Goal: Task Accomplishment & Management: Complete application form

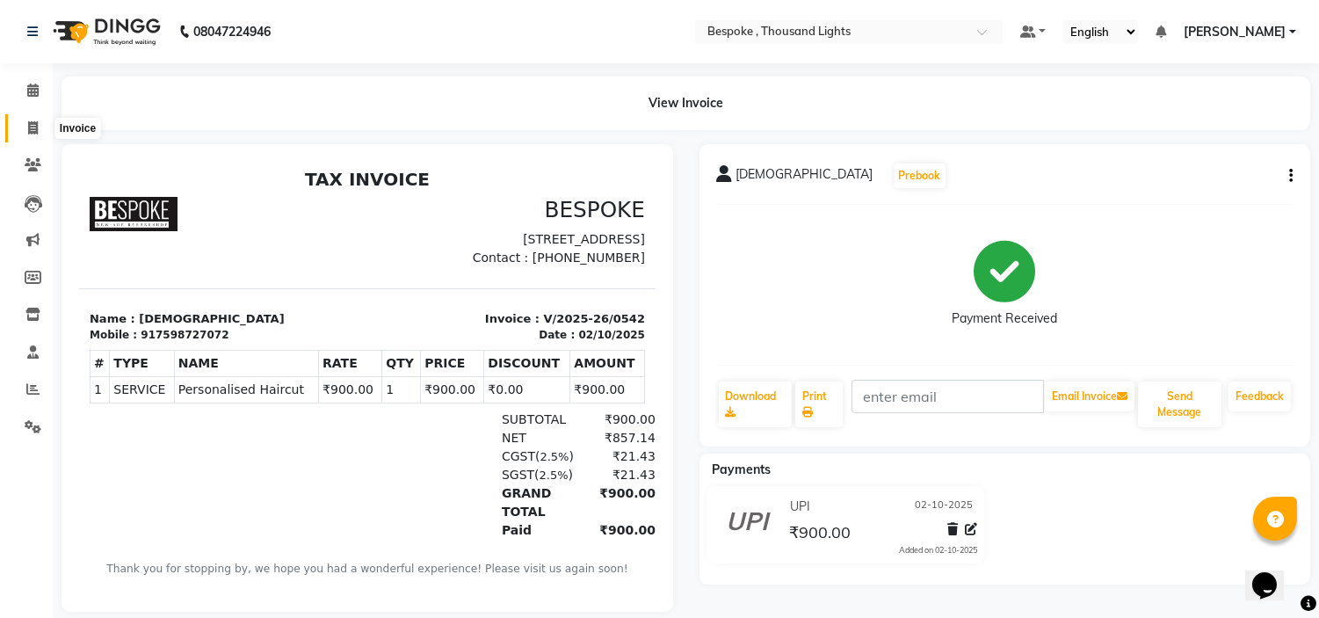
click at [47, 126] on span at bounding box center [33, 129] width 31 height 20
select select "service"
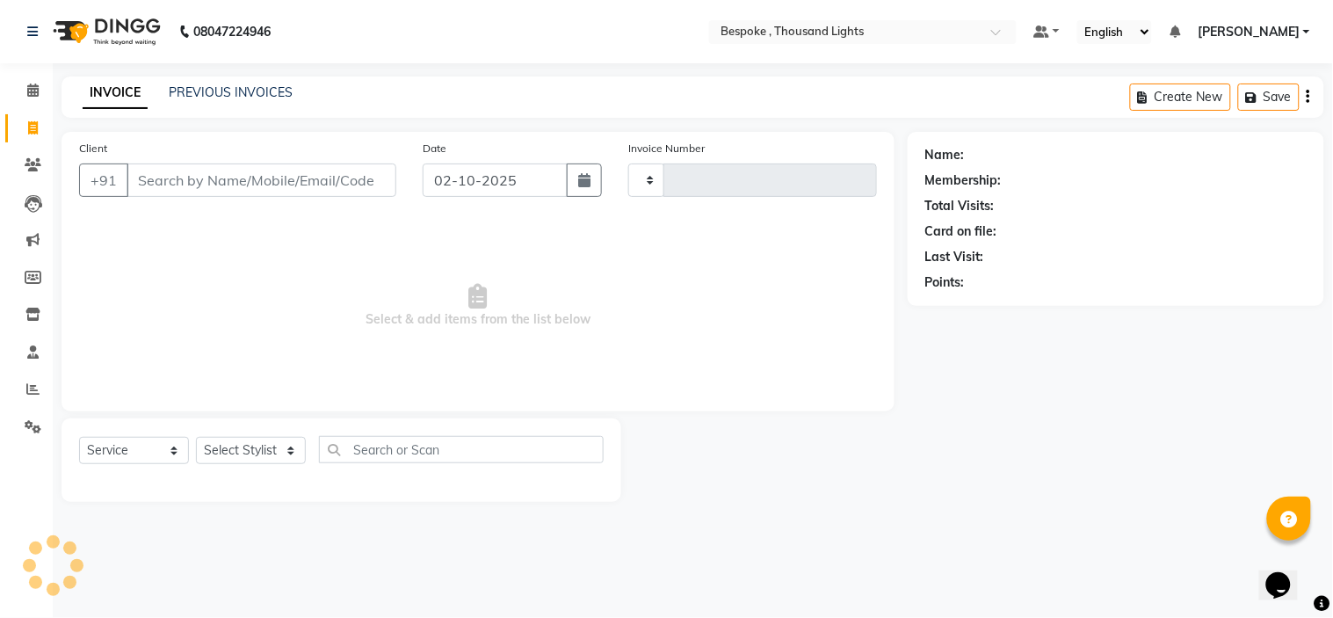
type input "0543"
select select "8177"
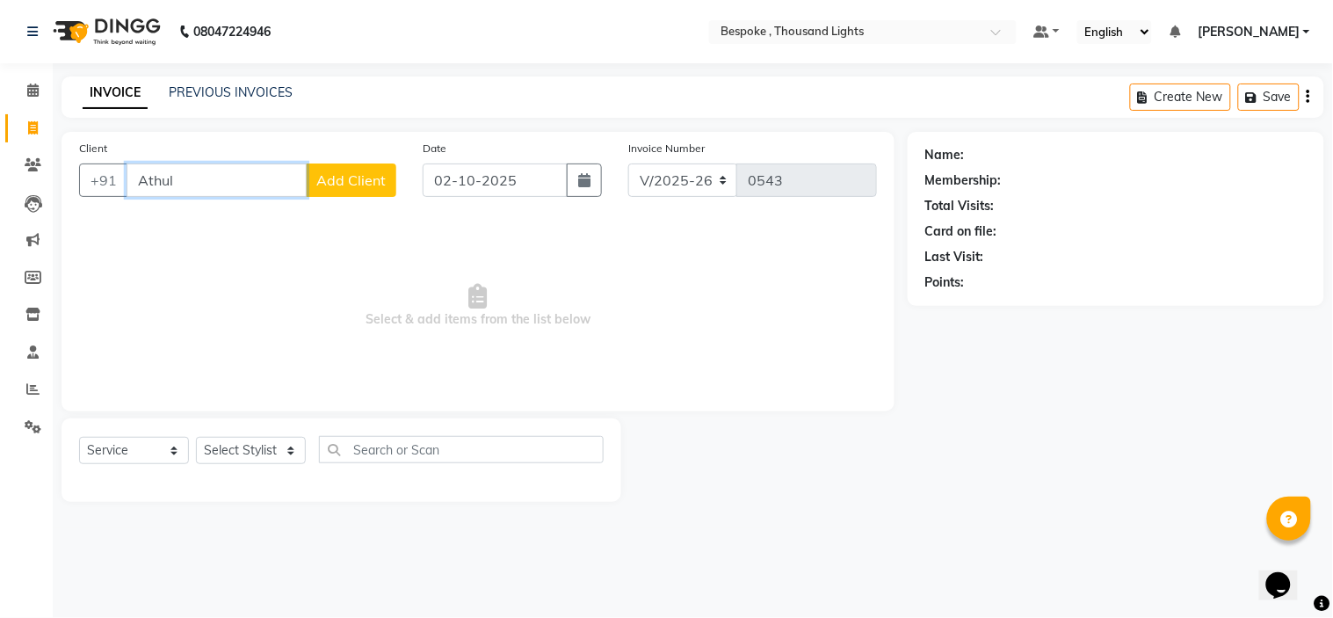
type input "Athul"
click at [349, 191] on button "Add Client" at bounding box center [351, 179] width 91 height 33
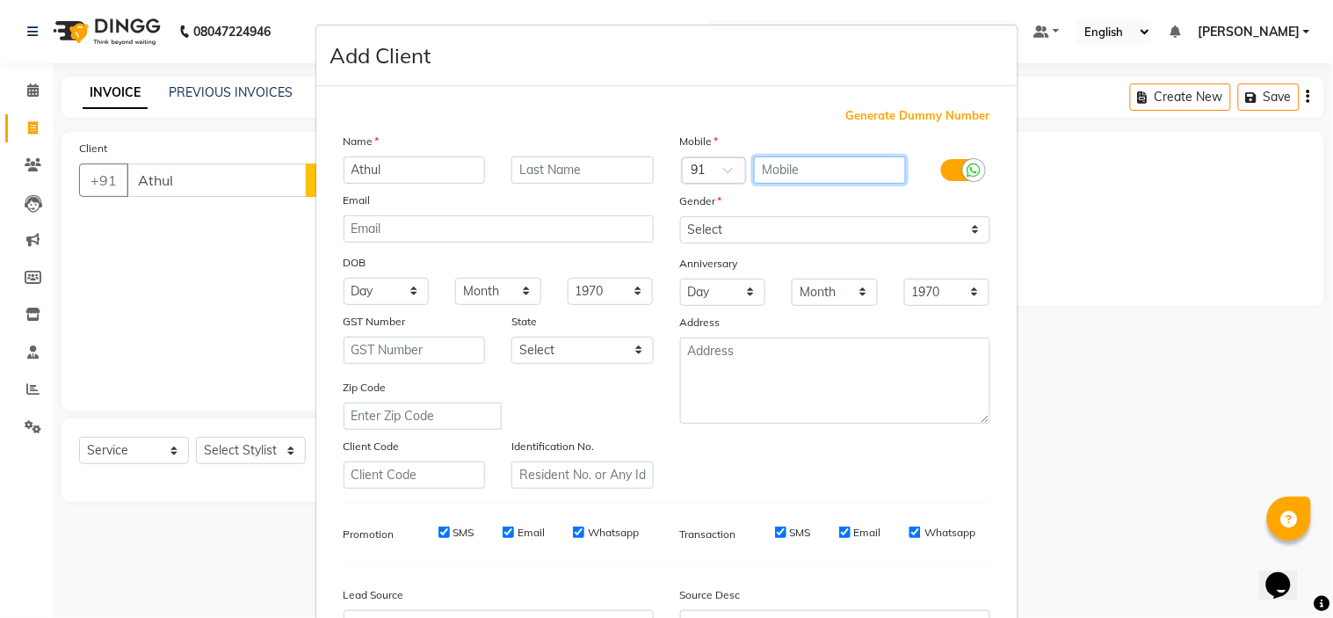
click at [822, 167] on input "text" at bounding box center [830, 169] width 152 height 27
type input "8"
type input "9886079886"
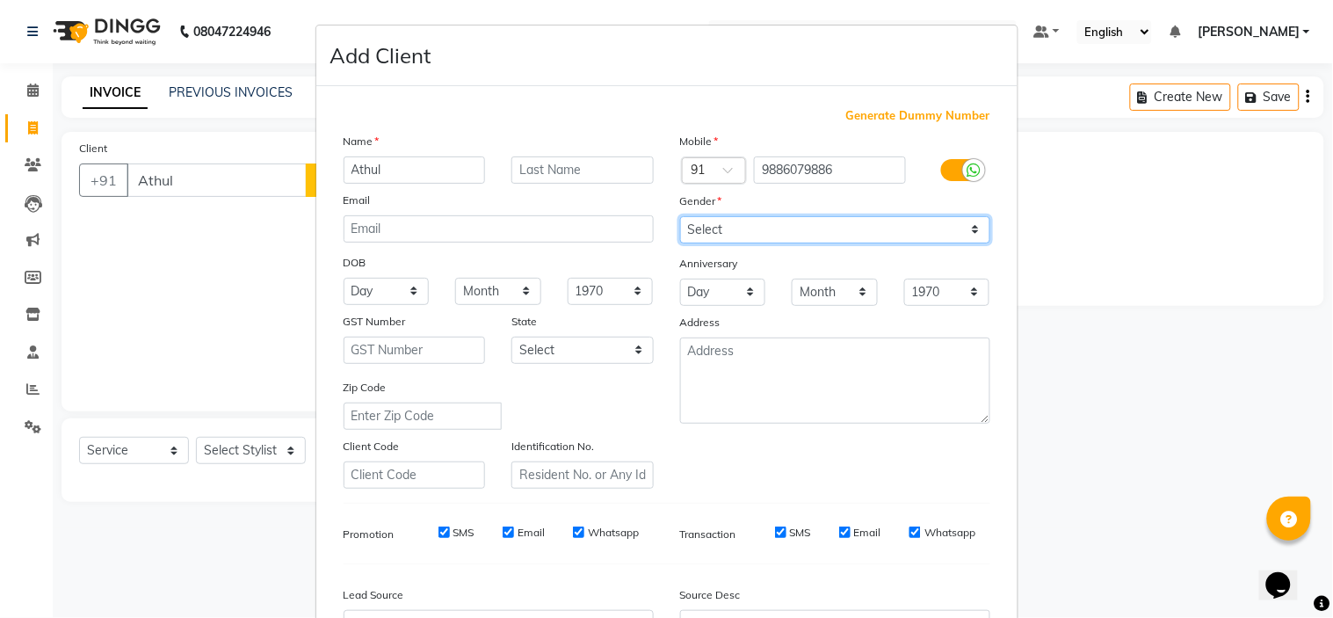
click at [740, 238] on select "Select [DEMOGRAPHIC_DATA] [DEMOGRAPHIC_DATA] Other Prefer Not To Say" at bounding box center [835, 229] width 310 height 27
select select "[DEMOGRAPHIC_DATA]"
click at [680, 216] on select "Select [DEMOGRAPHIC_DATA] [DEMOGRAPHIC_DATA] Other Prefer Not To Say" at bounding box center [835, 229] width 310 height 27
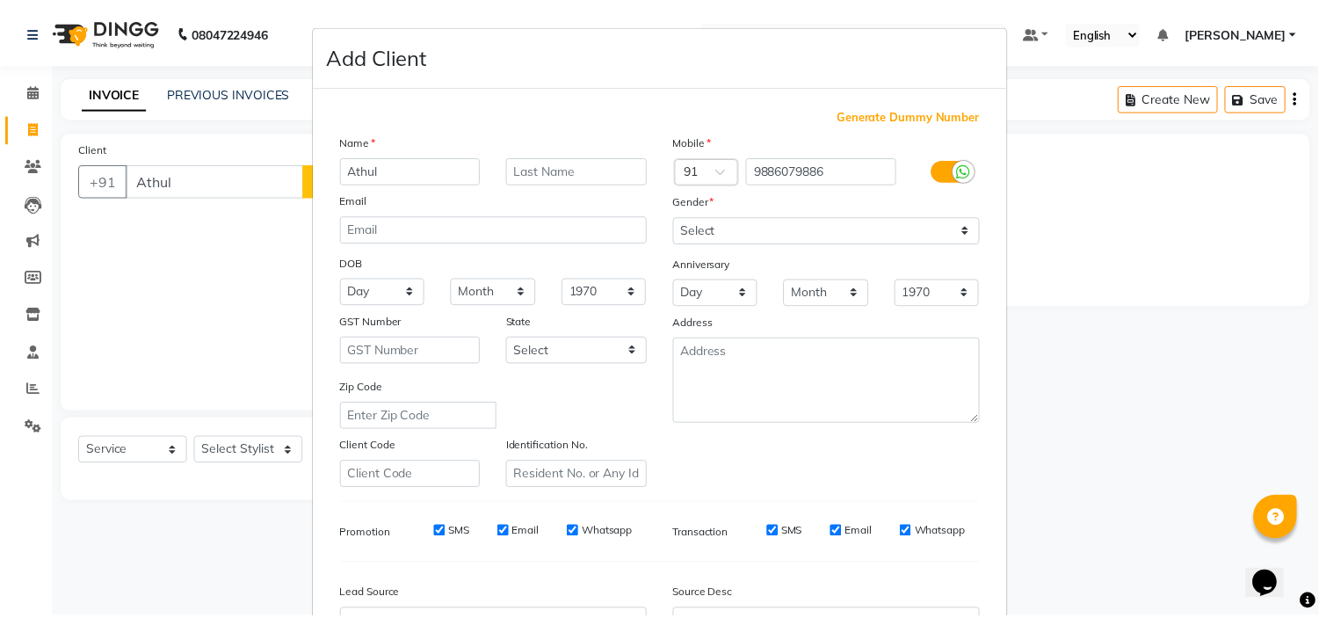
scroll to position [194, 0]
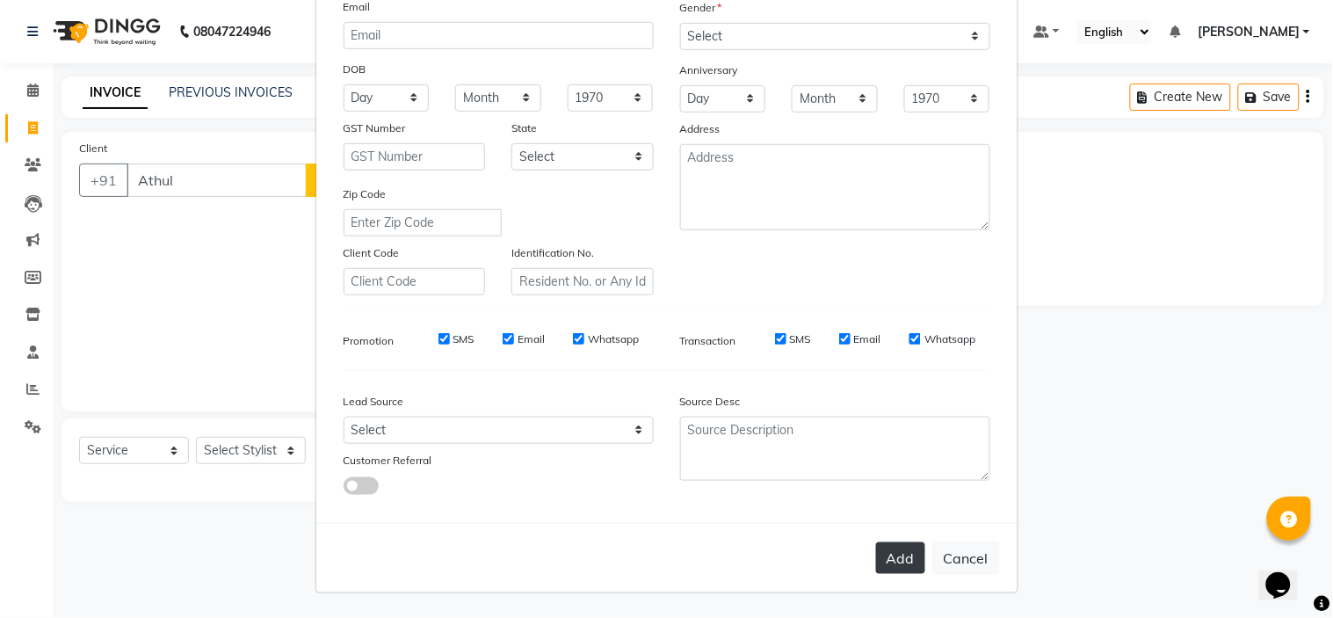
click at [881, 560] on button "Add" at bounding box center [900, 558] width 49 height 32
type input "9886079886"
select select
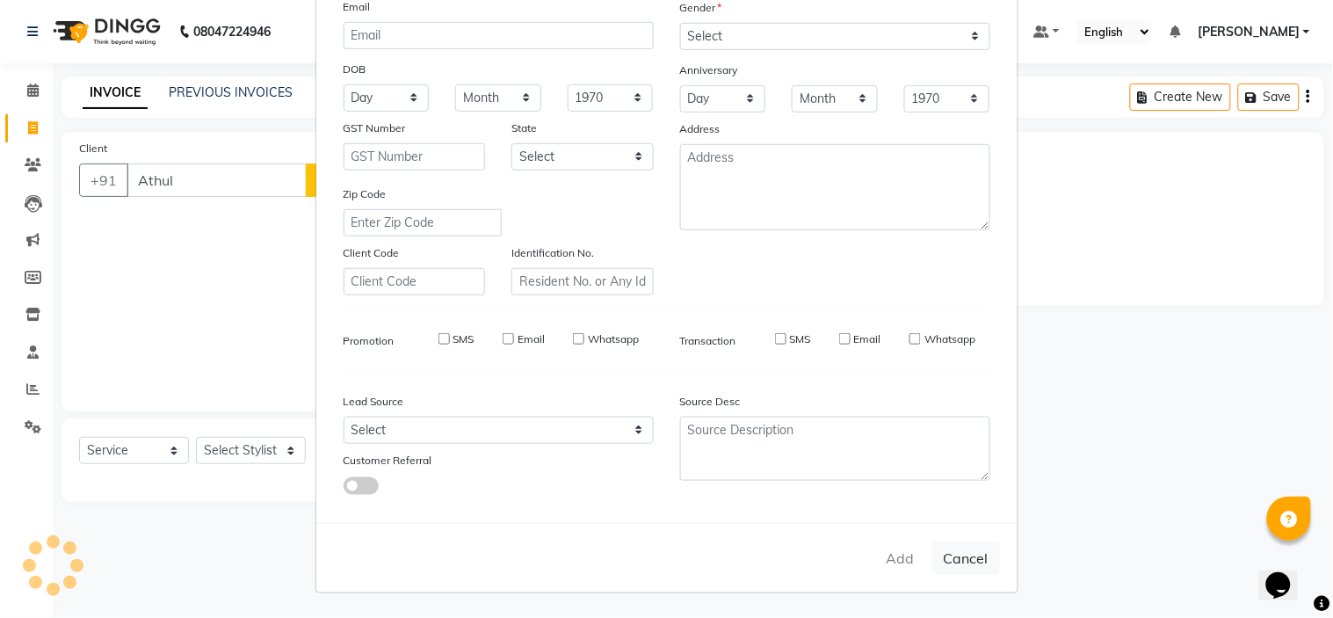
select select
checkbox input "false"
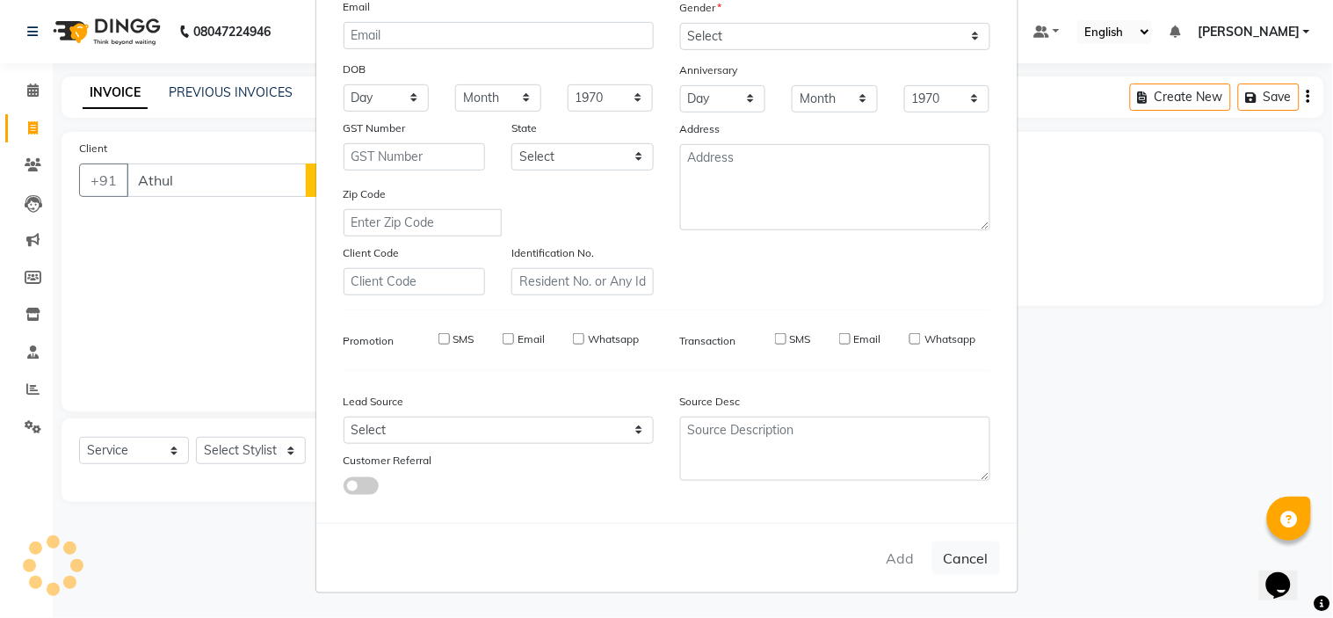
checkbox input "false"
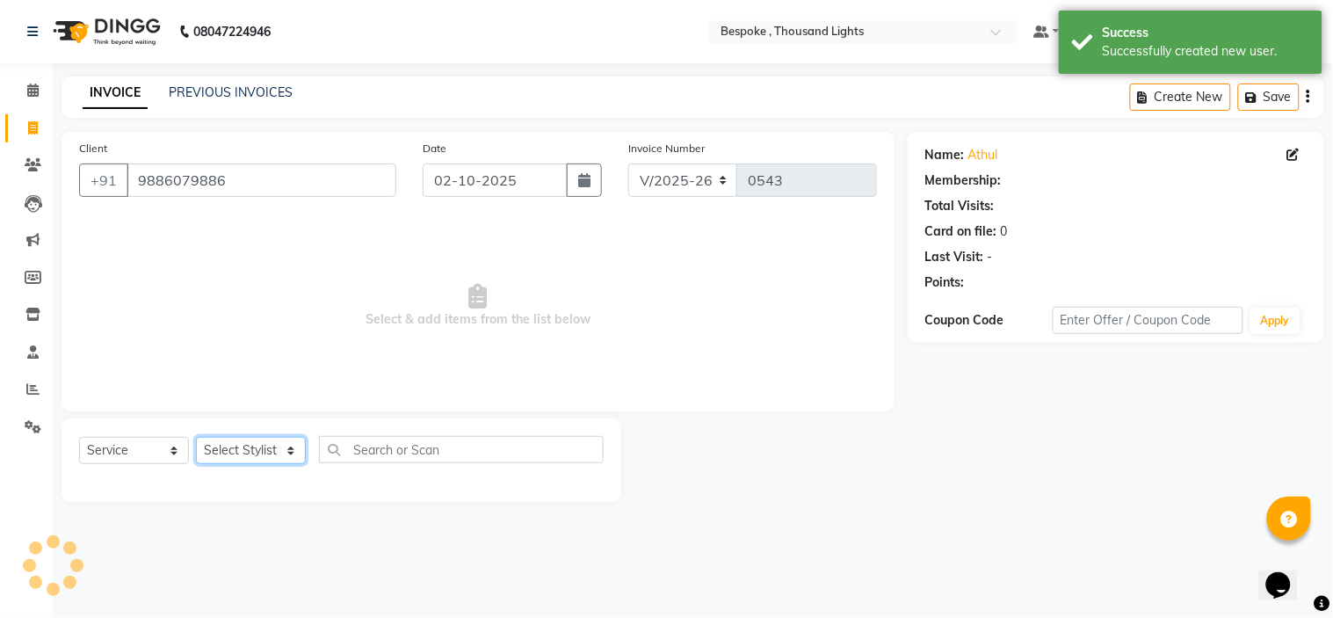
click at [239, 447] on select "Select Stylist [PERSON_NAME] CHINGSONKIM [PERSON_NAME] [PERSON_NAME] [PERSON_NA…" at bounding box center [251, 450] width 110 height 27
select select "78477"
click at [196, 438] on select "Select Stylist [PERSON_NAME] CHINGSONKIM [PERSON_NAME] [PERSON_NAME] [PERSON_NA…" at bounding box center [251, 450] width 110 height 27
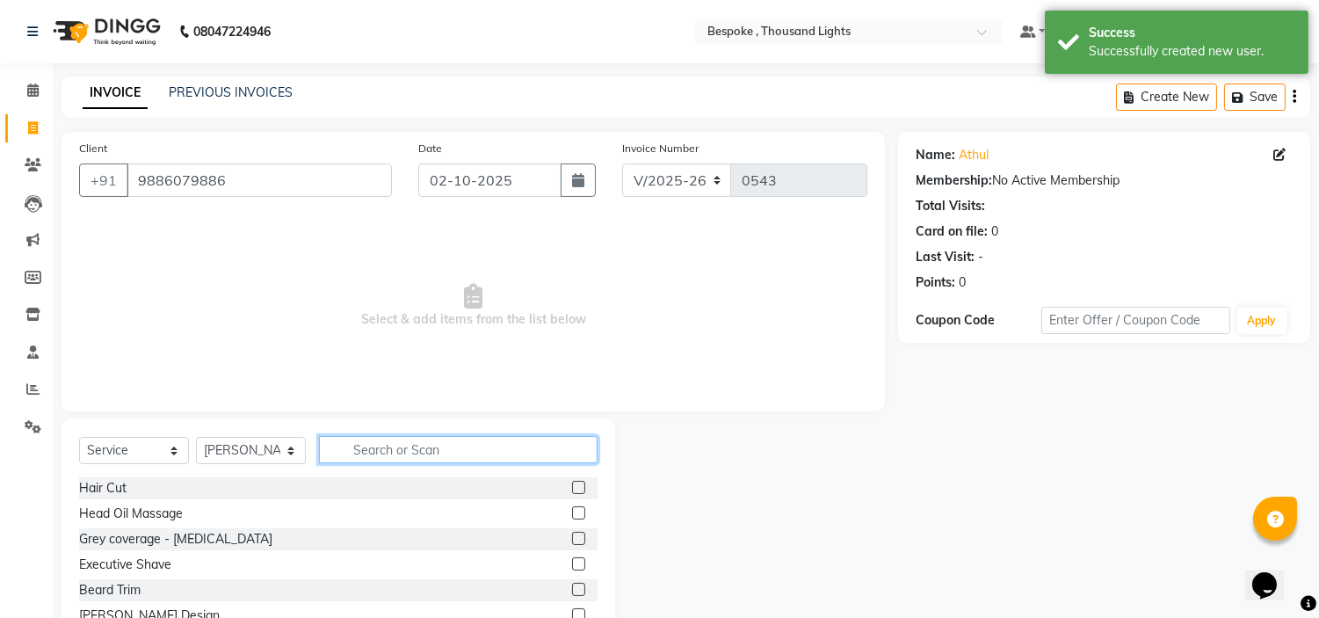
click at [423, 451] on input "text" at bounding box center [458, 449] width 279 height 27
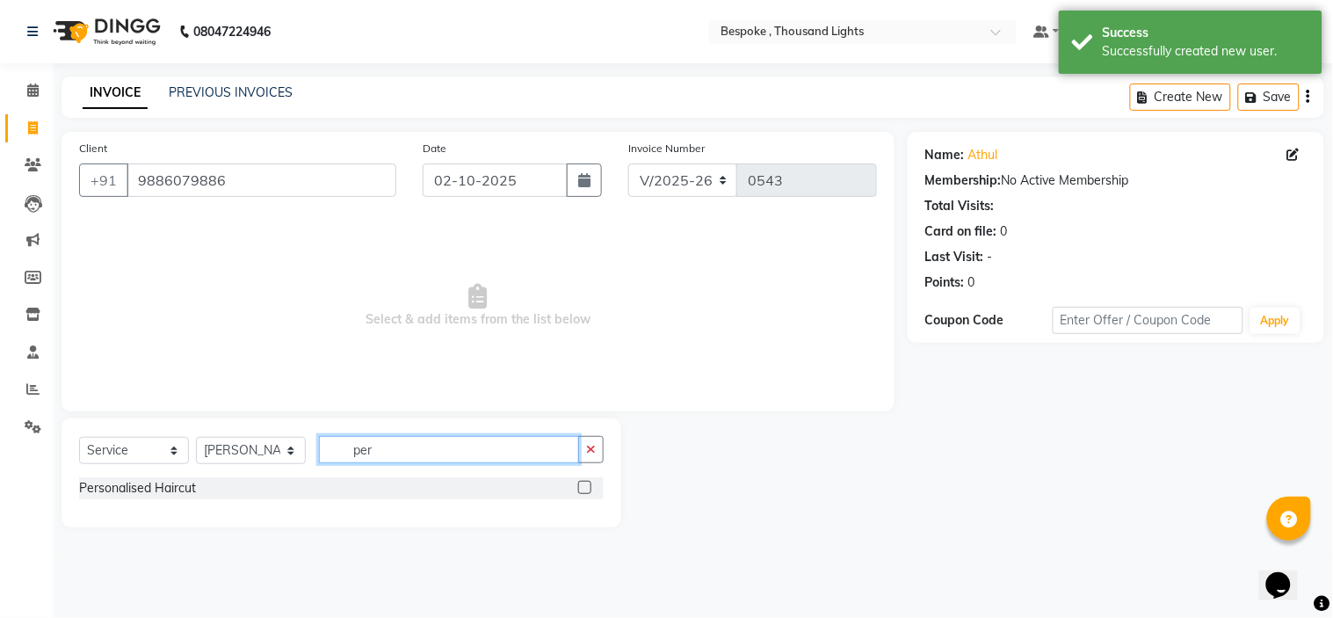
type input "per"
click at [586, 488] on label at bounding box center [584, 487] width 13 height 13
click at [586, 488] on input "checkbox" at bounding box center [583, 488] width 11 height 11
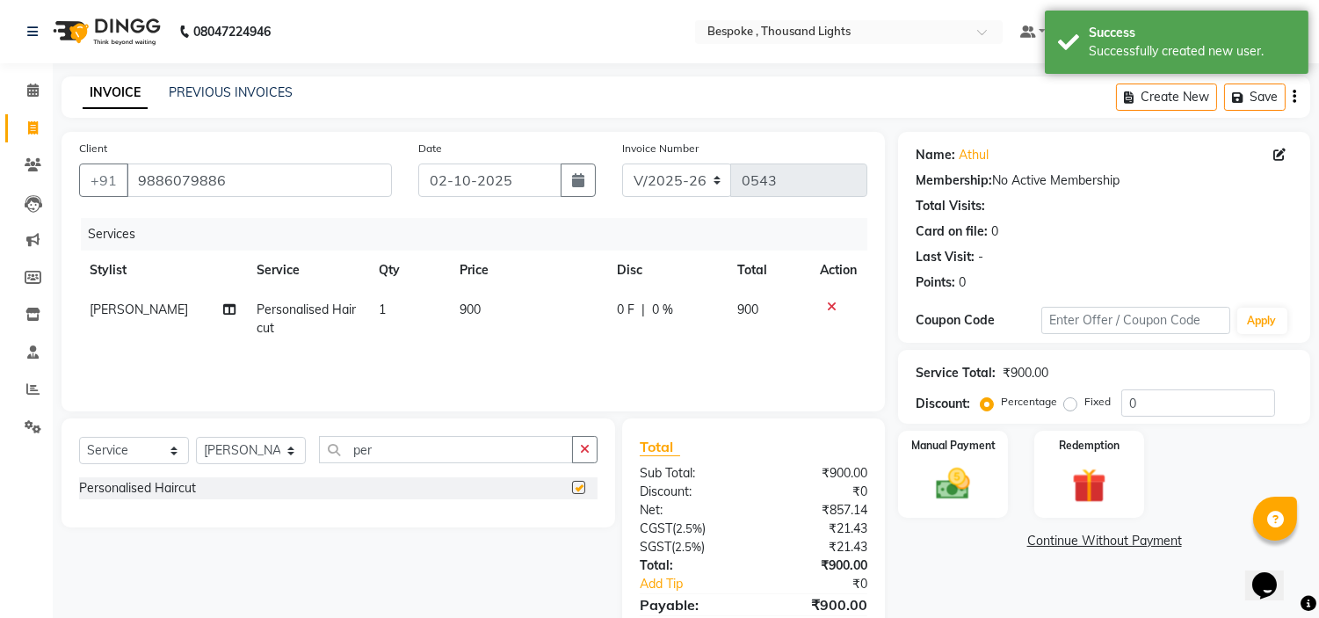
checkbox input "false"
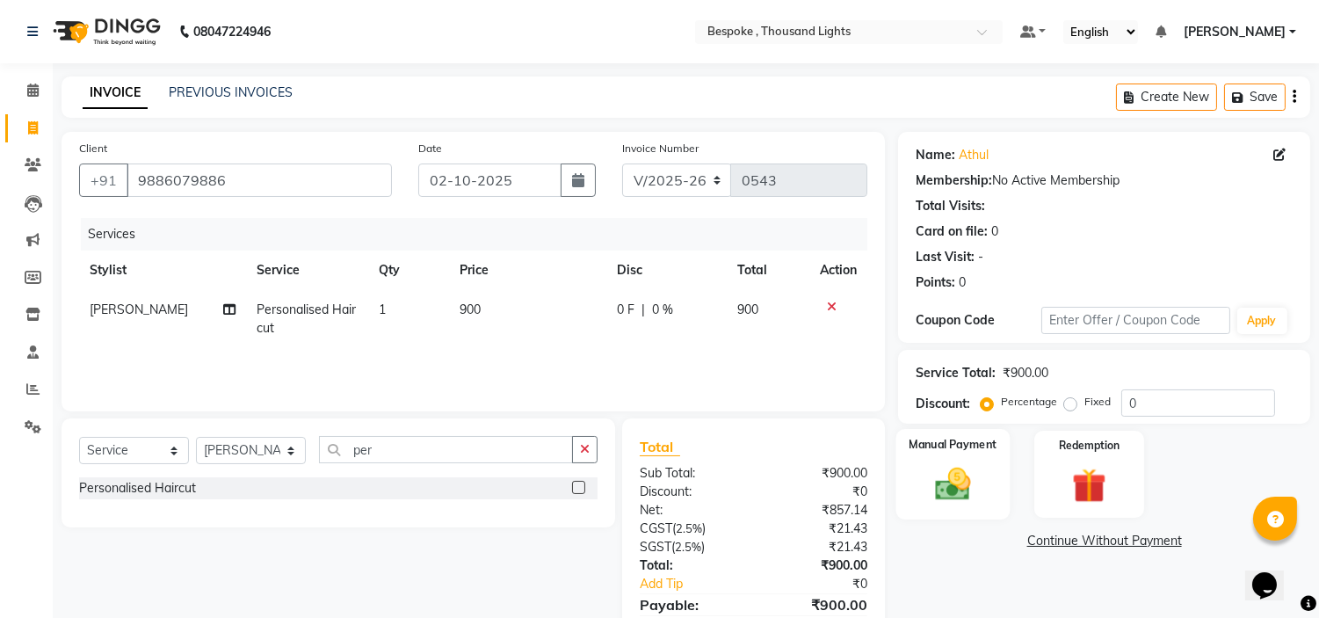
click at [980, 481] on img at bounding box center [954, 484] width 58 height 41
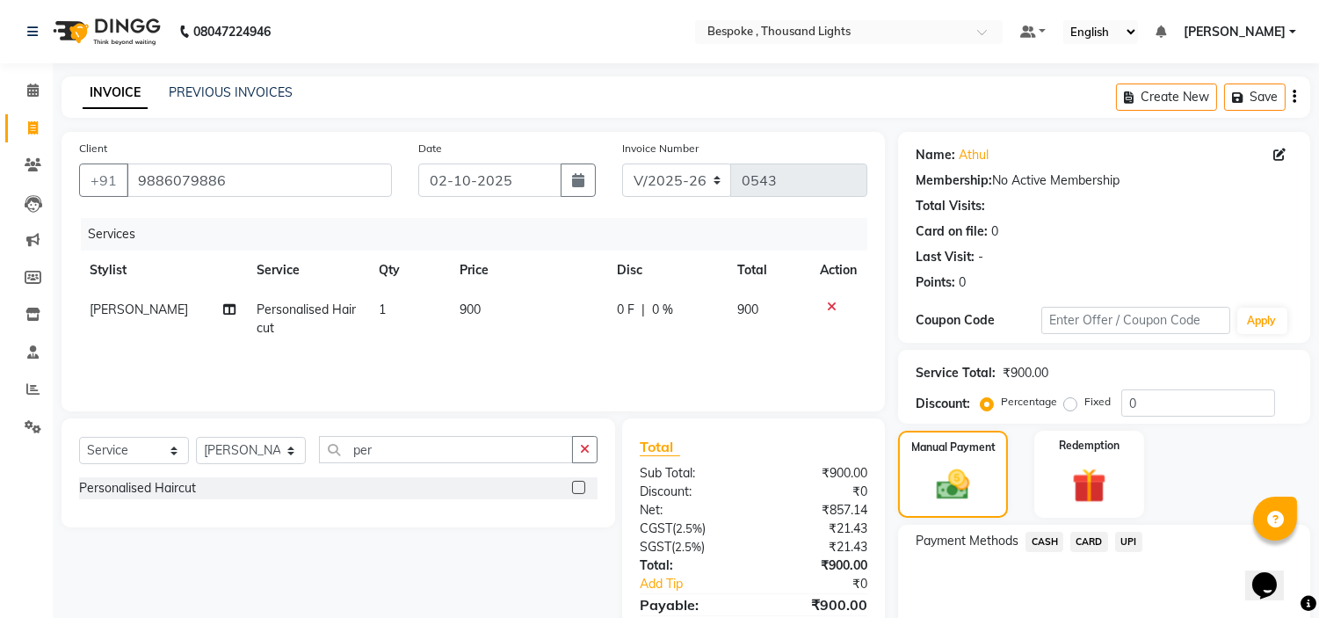
scroll to position [84, 0]
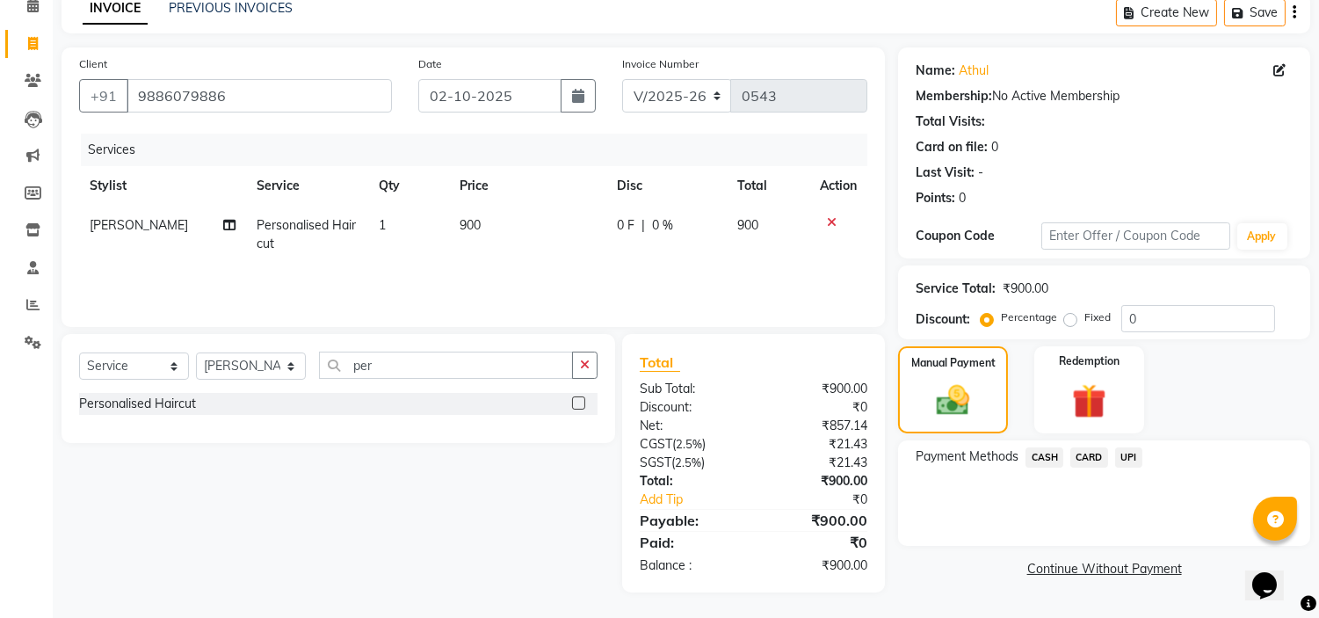
click at [1121, 455] on span "UPI" at bounding box center [1128, 457] width 27 height 20
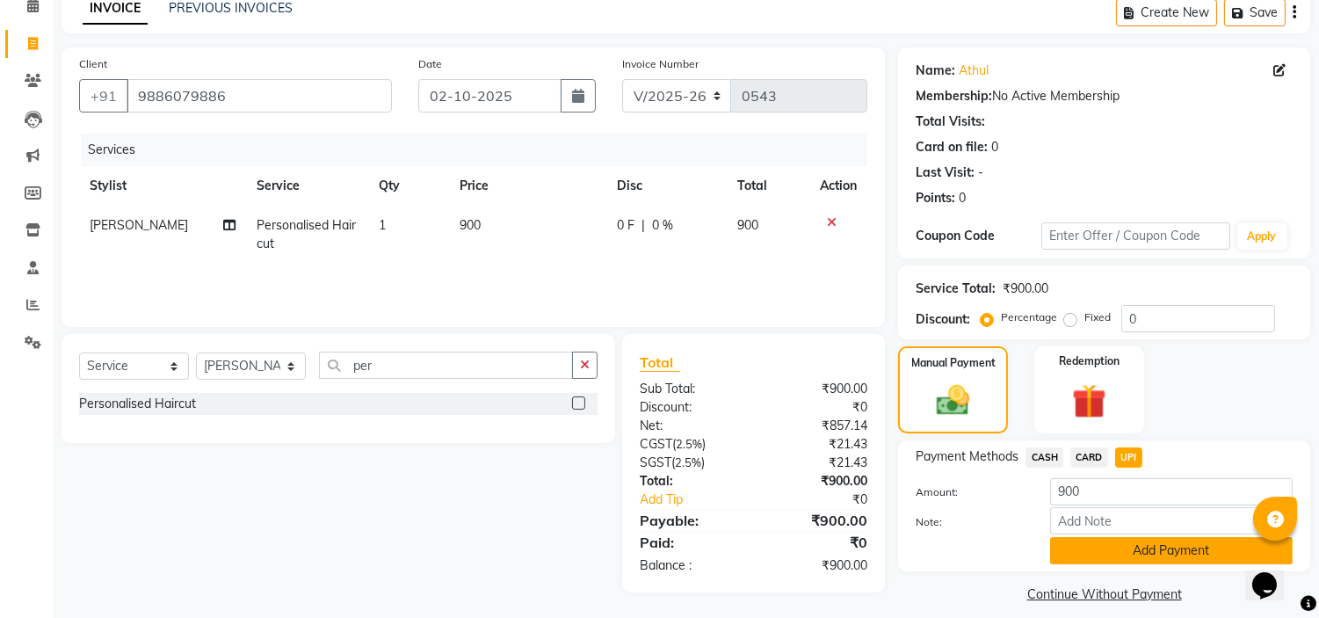
click at [1135, 543] on button "Add Payment" at bounding box center [1171, 550] width 243 height 27
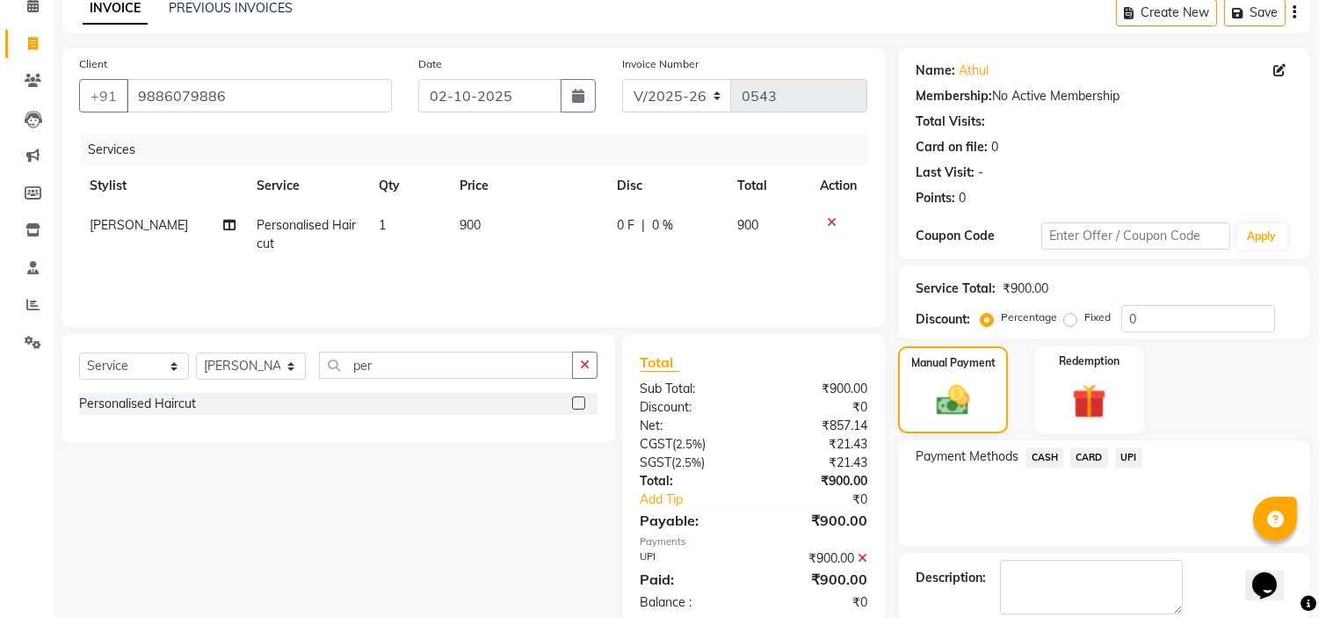
scroll to position [172, 0]
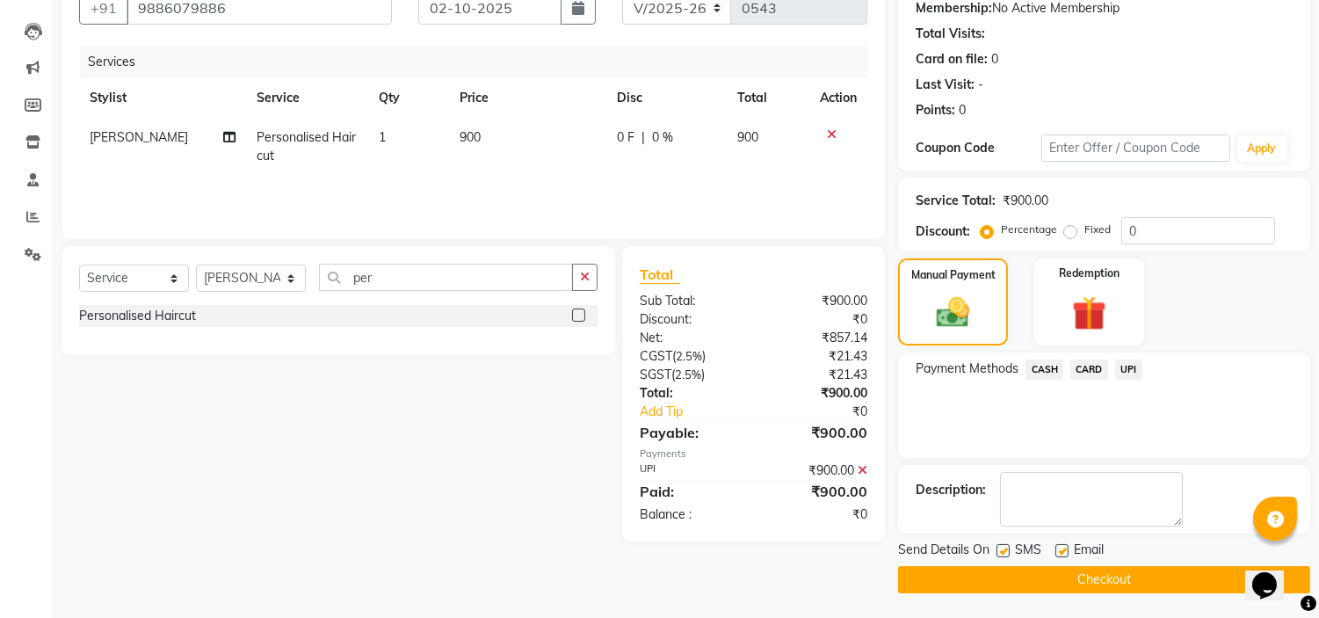
click at [1078, 581] on button "Checkout" at bounding box center [1104, 579] width 412 height 27
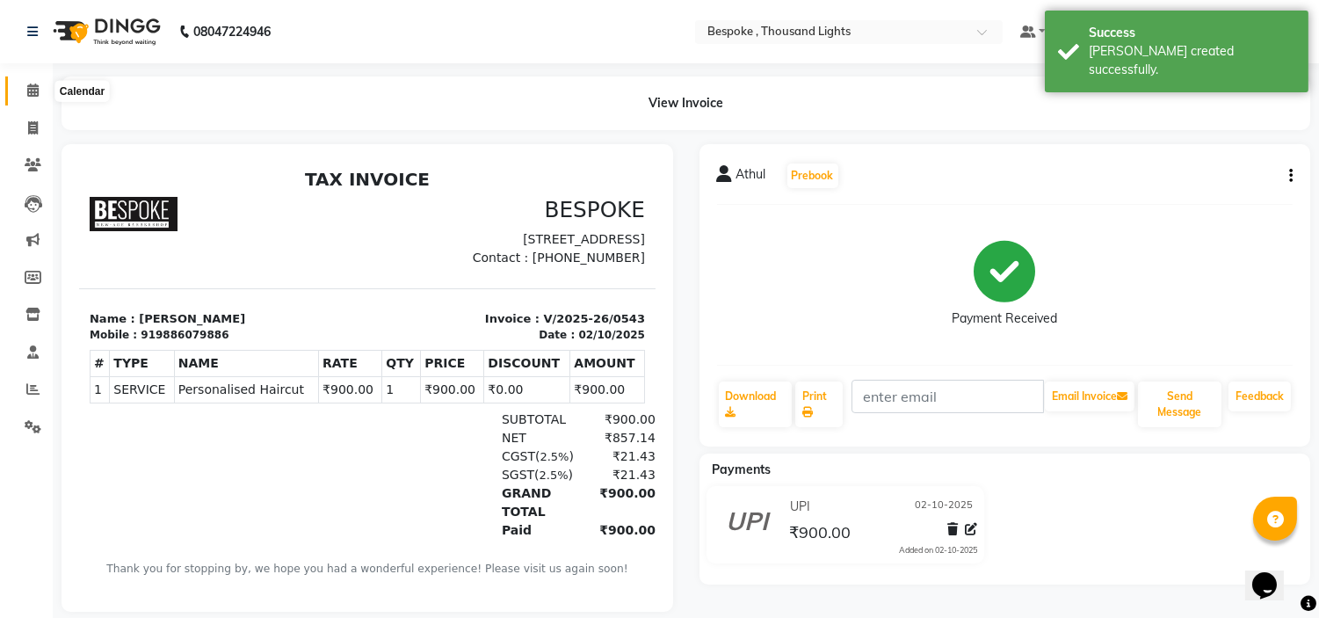
click at [21, 91] on span at bounding box center [33, 91] width 31 height 20
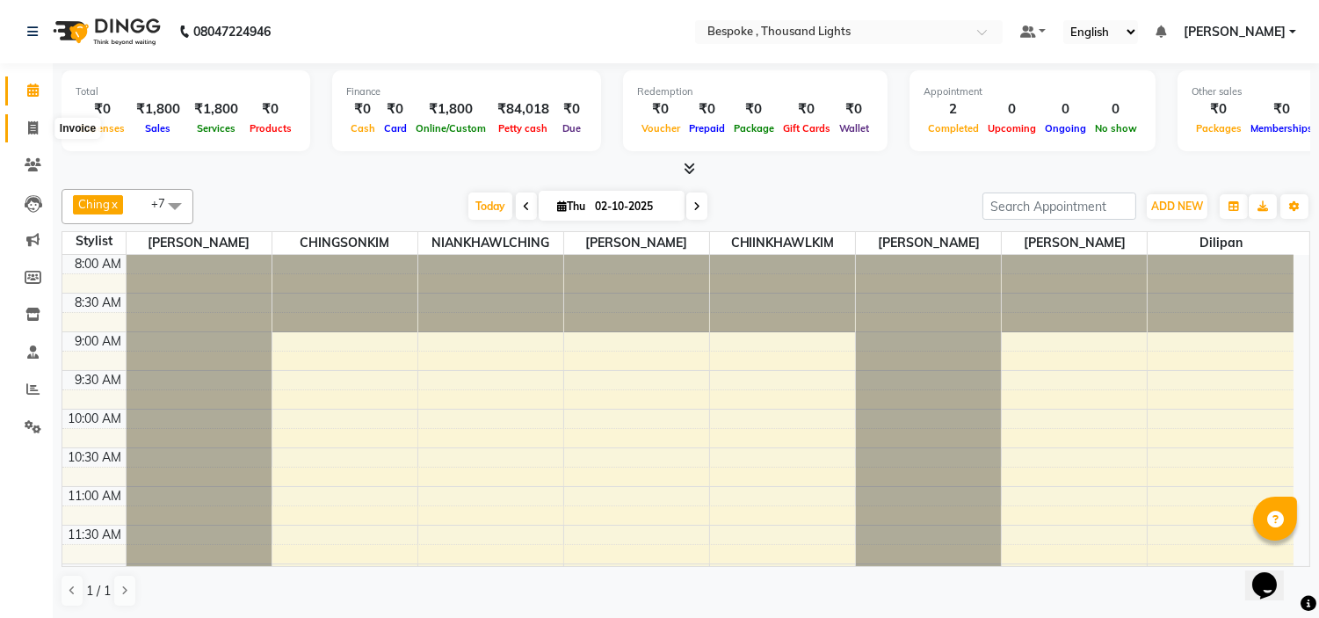
click at [40, 129] on span at bounding box center [33, 129] width 31 height 20
select select "service"
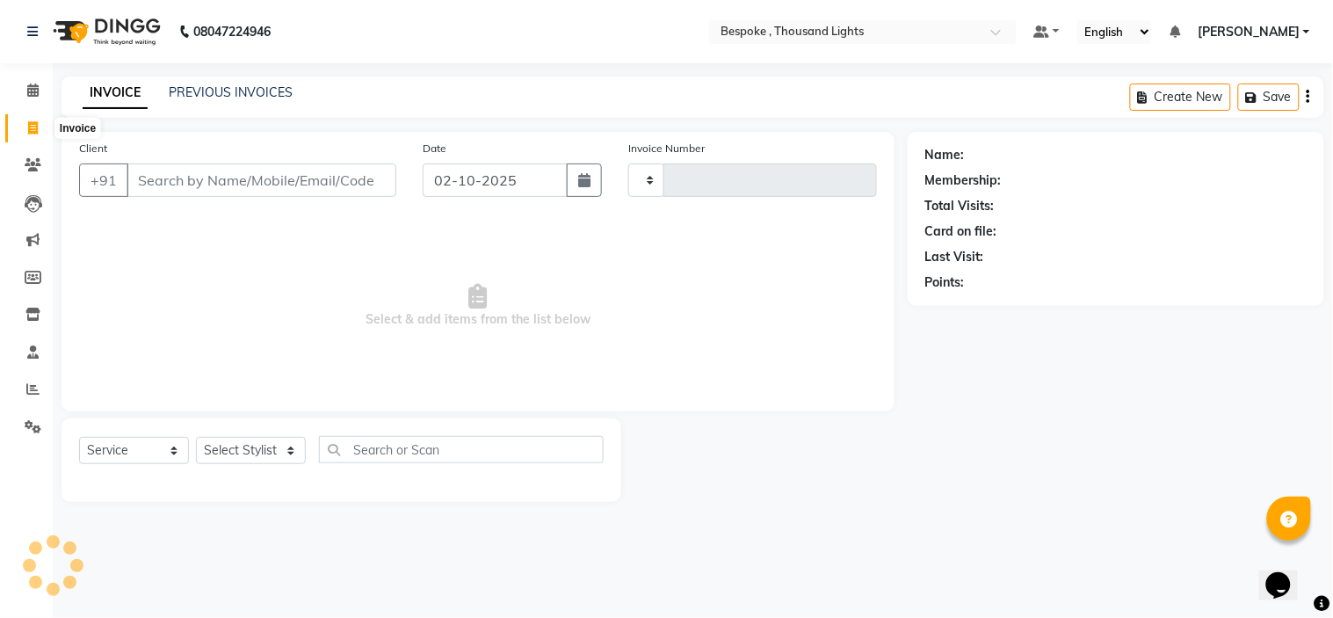
type input "0544"
select select "8177"
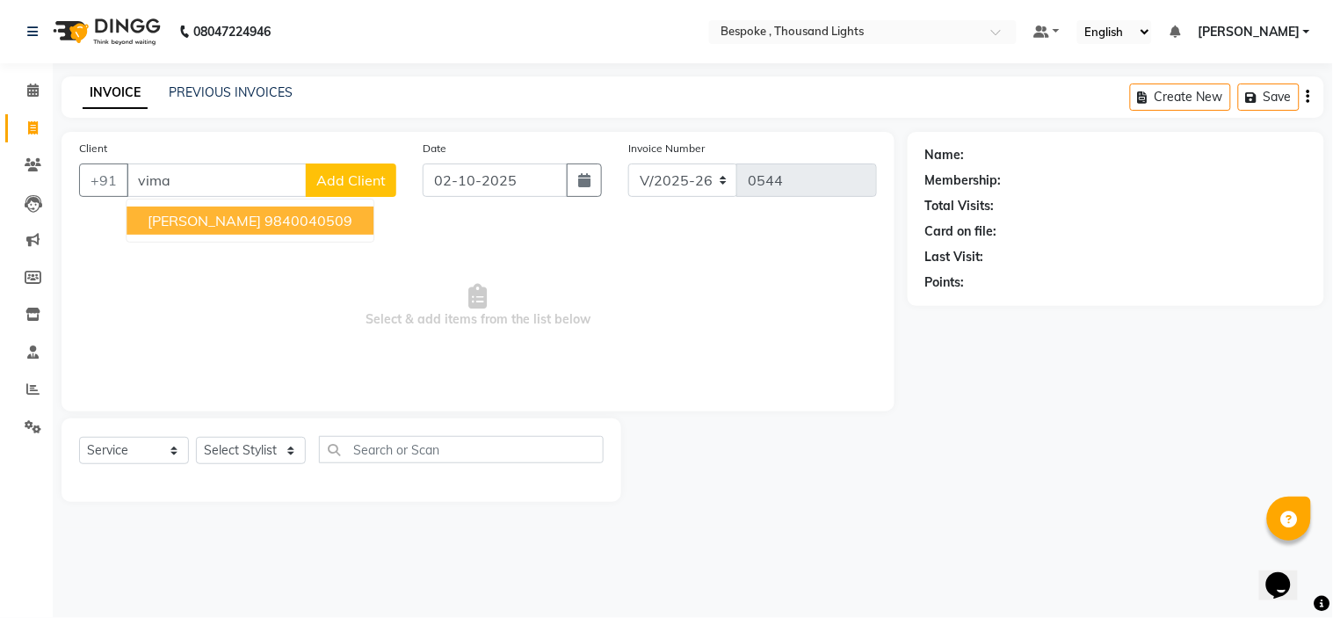
click at [268, 212] on ngb-highlight "9840040509" at bounding box center [309, 221] width 88 height 18
type input "9840040509"
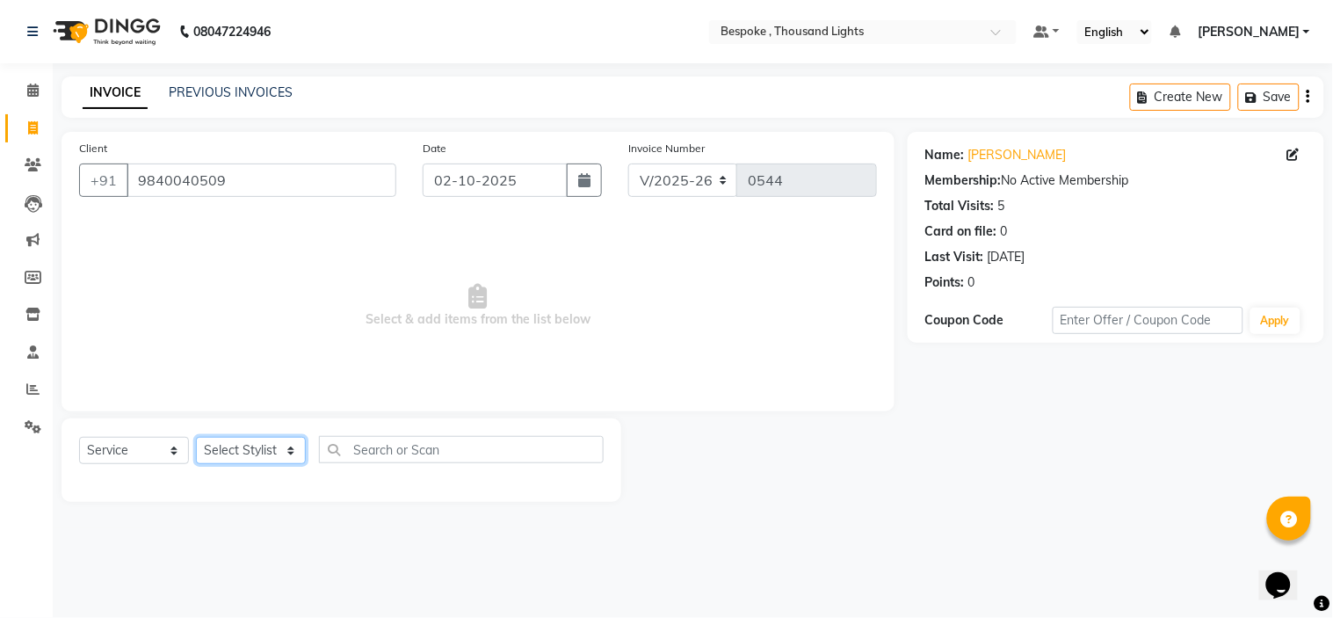
click at [260, 454] on select "Select Stylist [PERSON_NAME] CHINGSONKIM [PERSON_NAME] [PERSON_NAME] [PERSON_NA…" at bounding box center [251, 450] width 110 height 27
select select "77391"
click at [196, 438] on select "Select Stylist [PERSON_NAME] CHINGSONKIM [PERSON_NAME] [PERSON_NAME] [PERSON_NA…" at bounding box center [251, 450] width 110 height 27
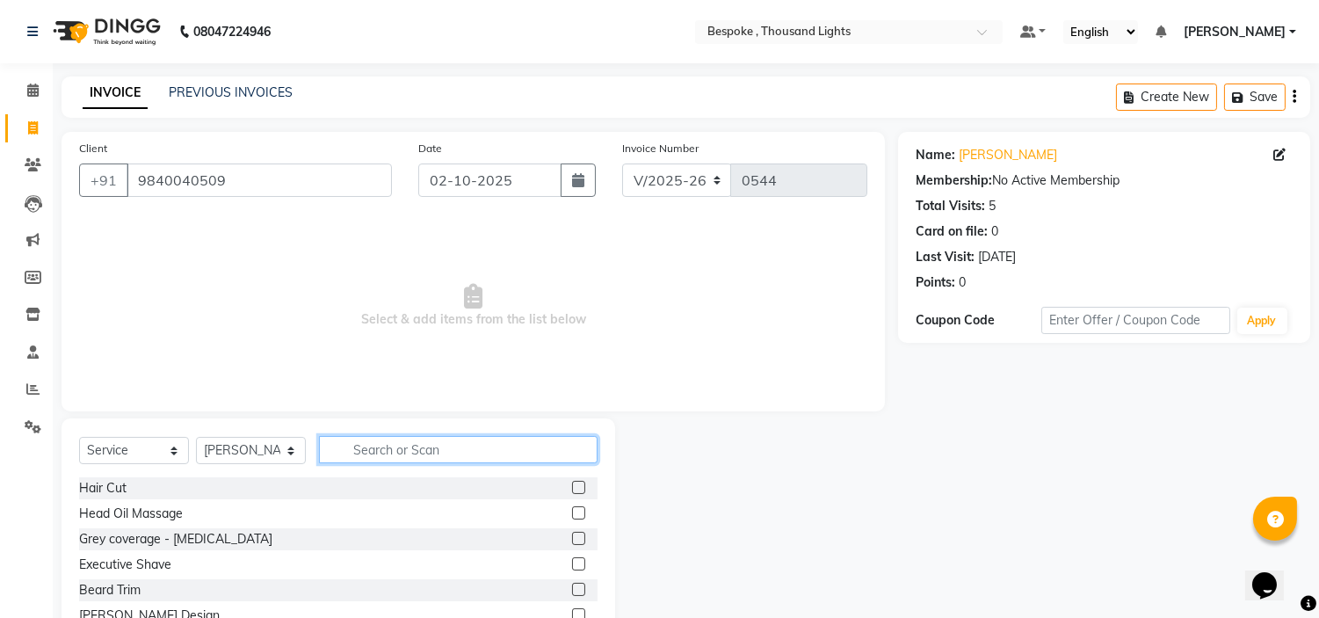
click at [448, 440] on input "text" at bounding box center [458, 449] width 279 height 27
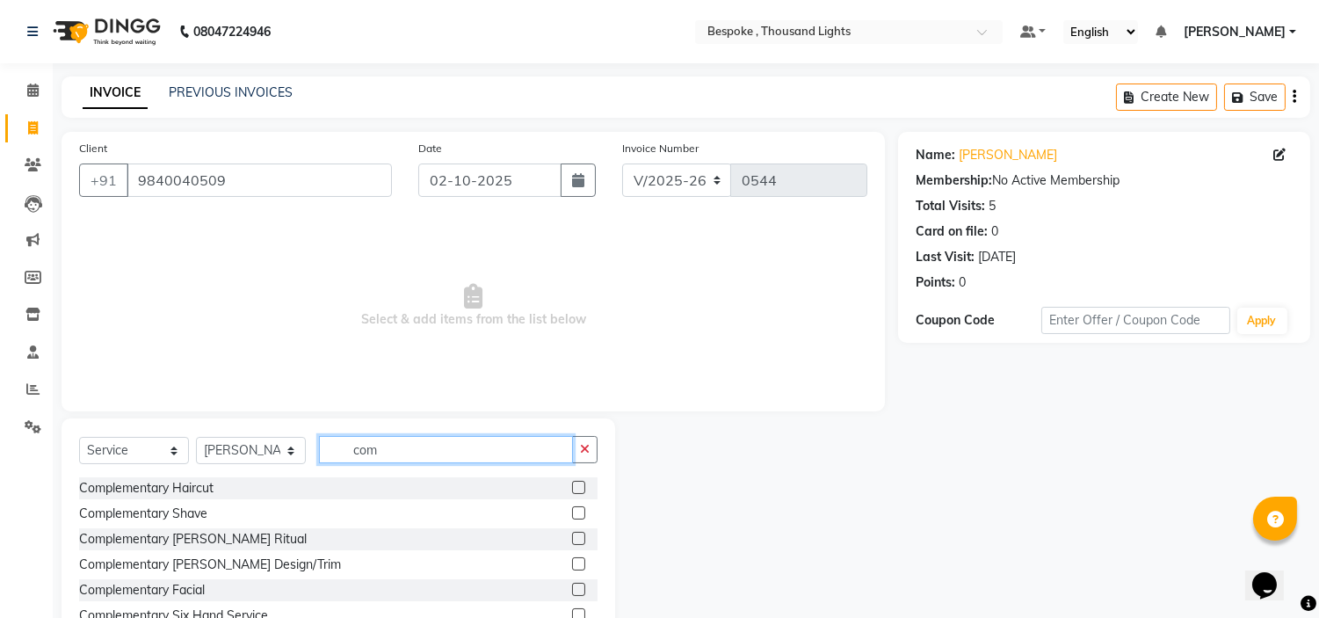
type input "com"
click at [572, 488] on label at bounding box center [578, 487] width 13 height 13
click at [572, 488] on input "checkbox" at bounding box center [577, 488] width 11 height 11
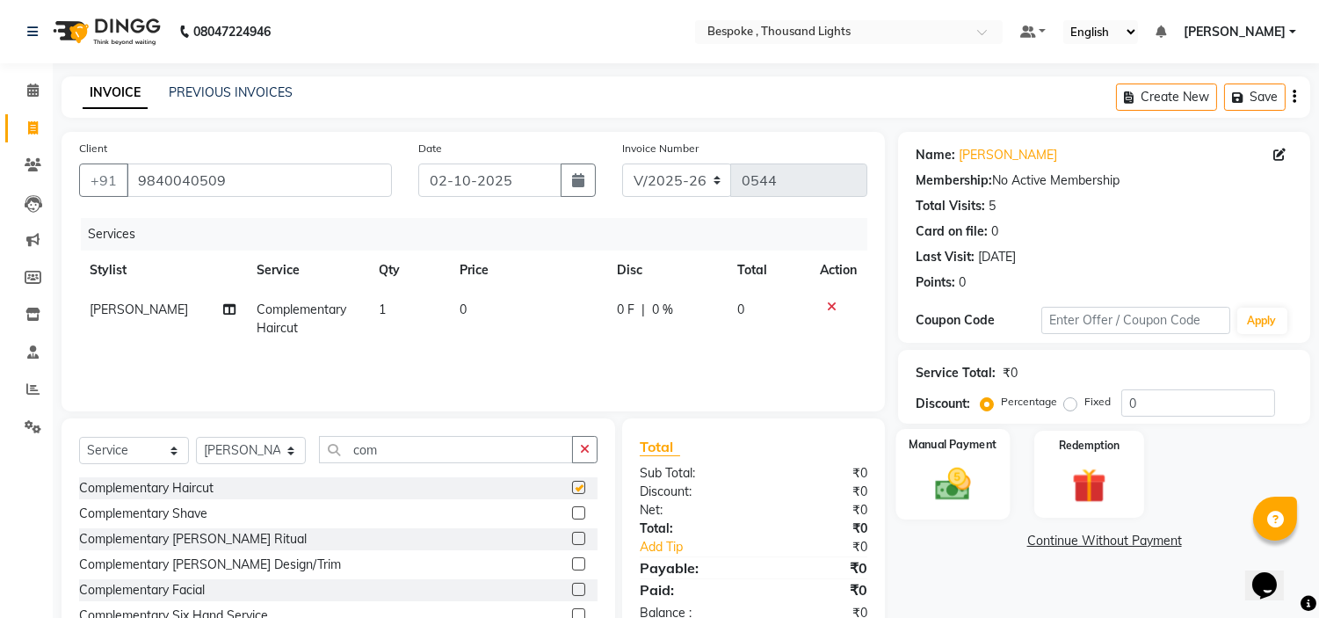
checkbox input "false"
click at [986, 461] on div "Manual Payment" at bounding box center [954, 474] width 114 height 90
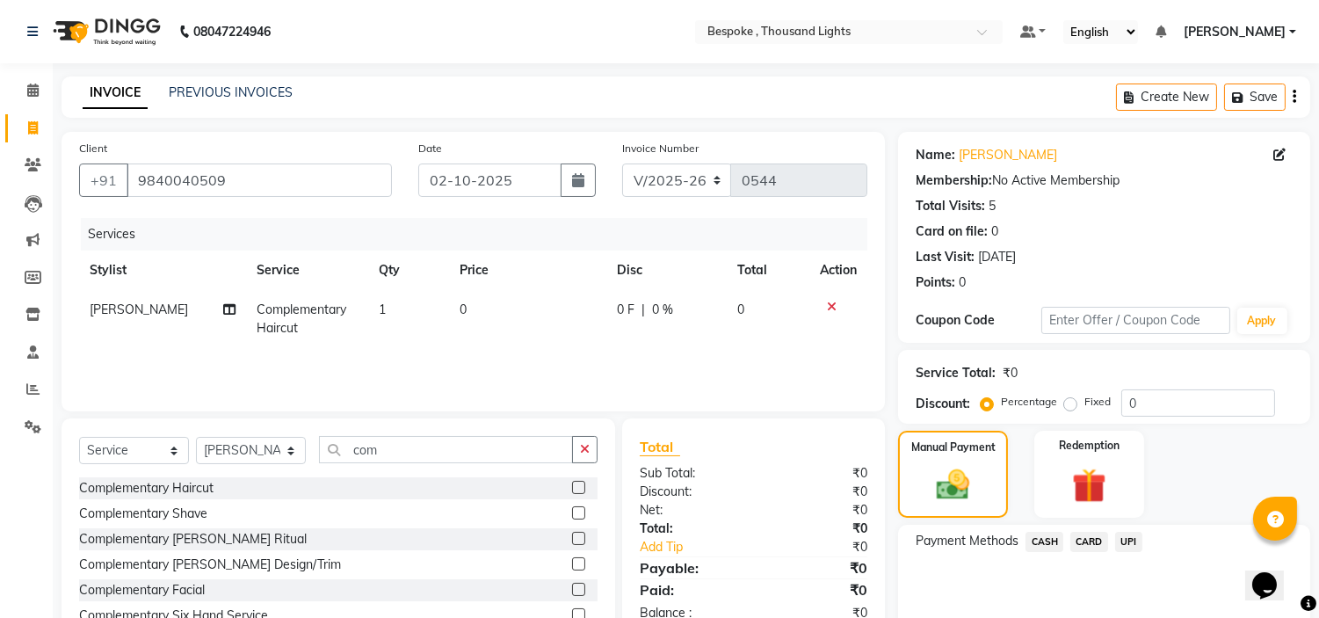
scroll to position [85, 0]
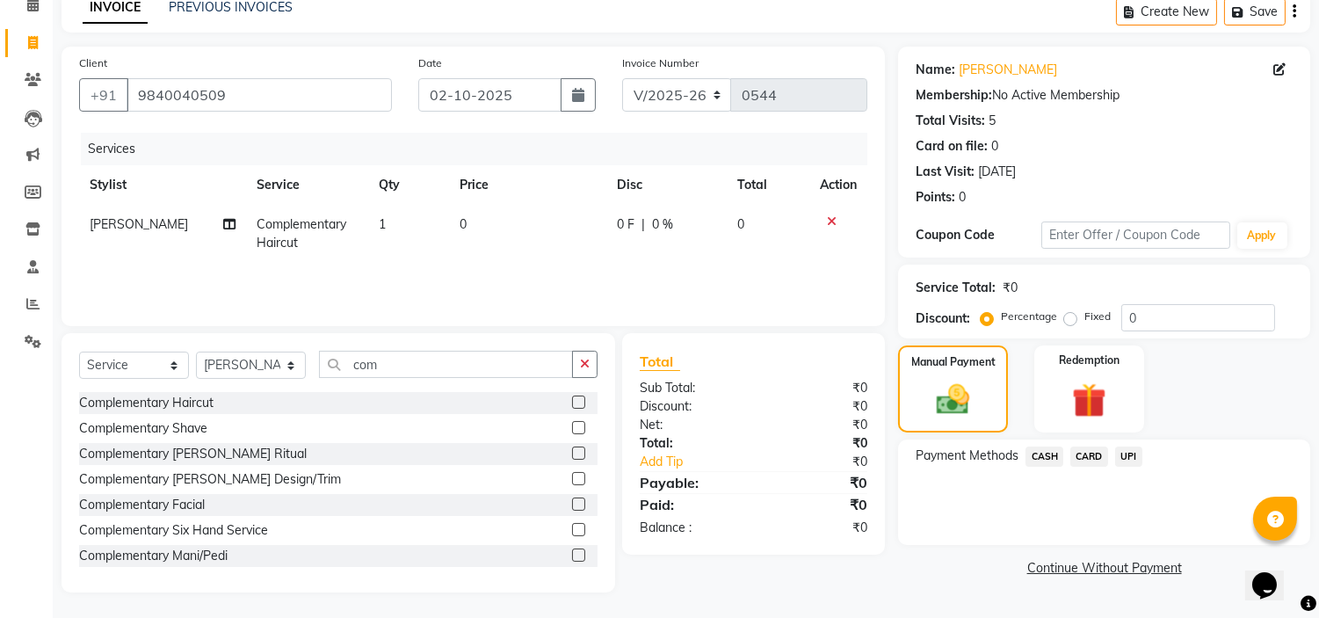
click at [1053, 447] on div "CASH" at bounding box center [1041, 459] width 45 height 24
click at [1051, 449] on span "CASH" at bounding box center [1045, 457] width 38 height 20
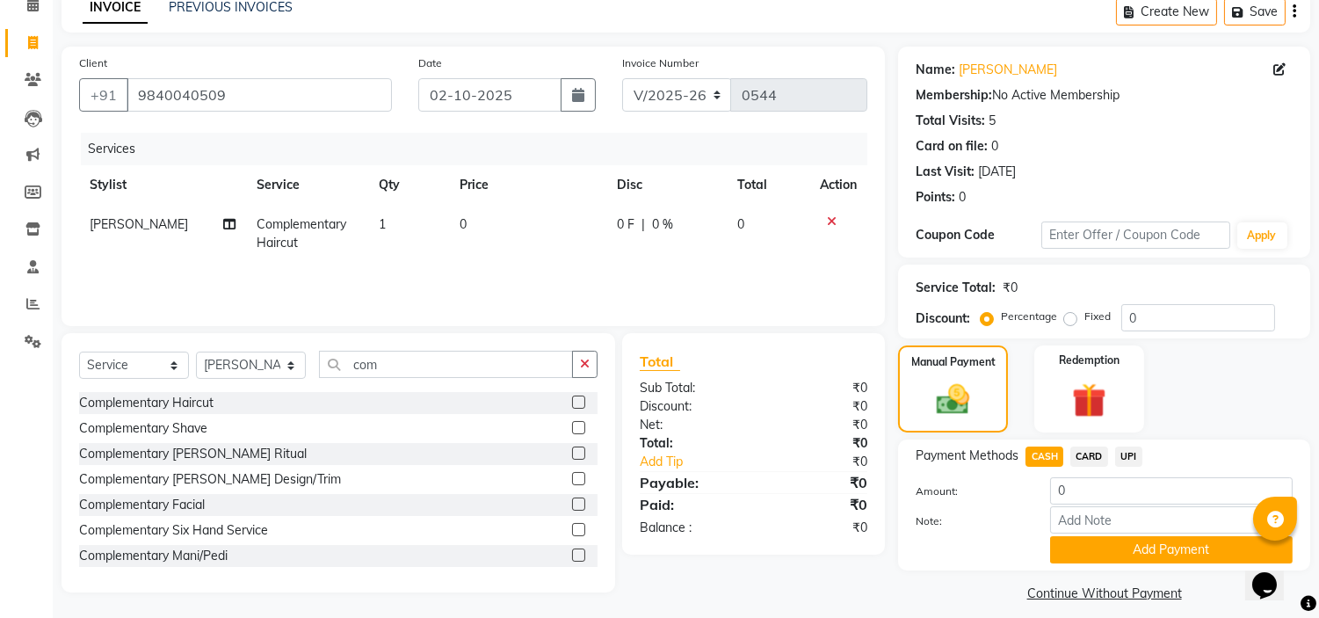
scroll to position [99, 0]
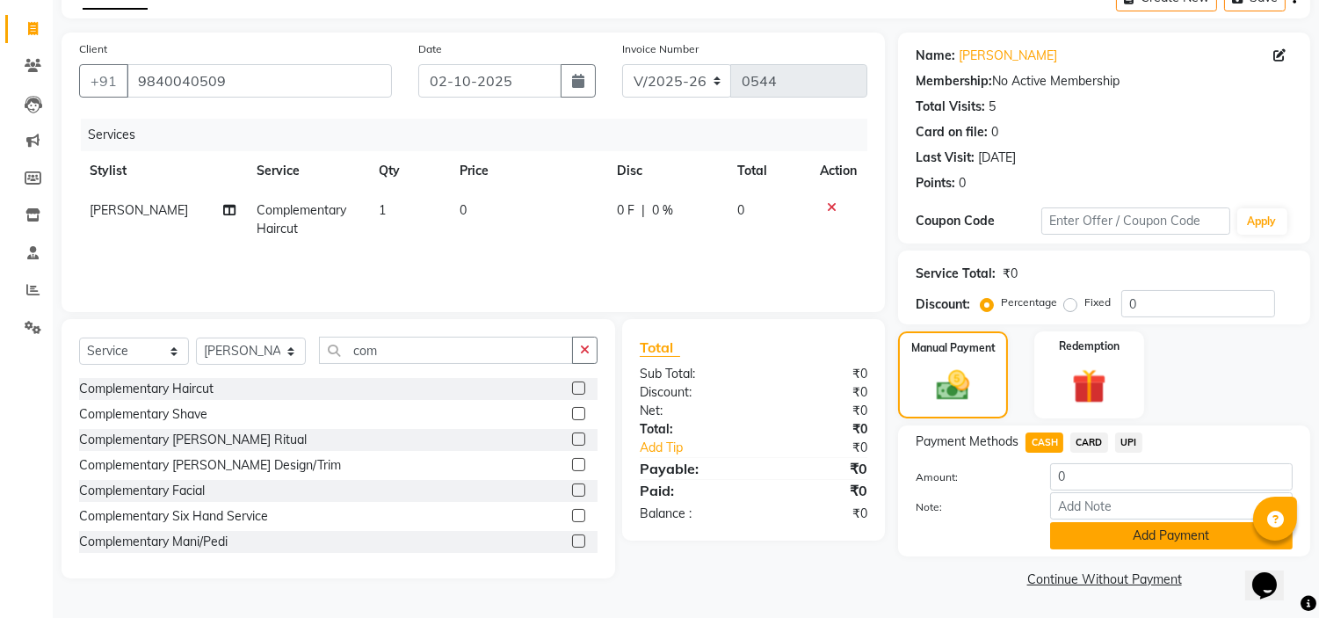
click at [1203, 540] on button "Add Payment" at bounding box center [1171, 535] width 243 height 27
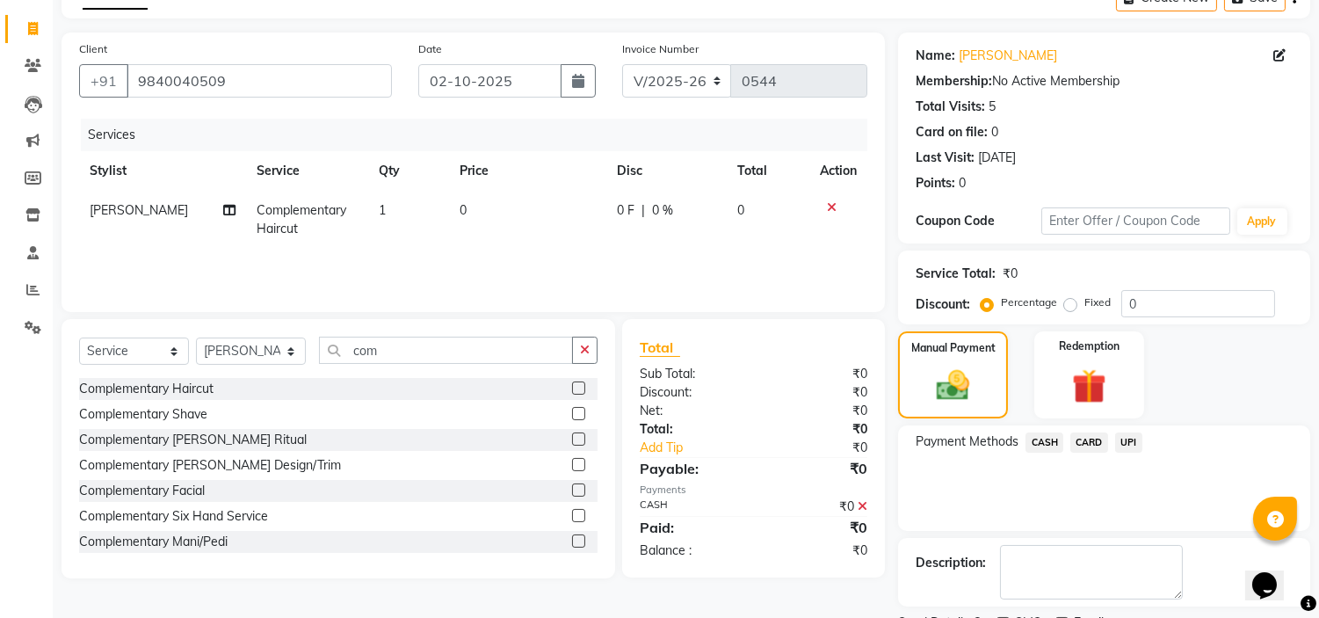
scroll to position [172, 0]
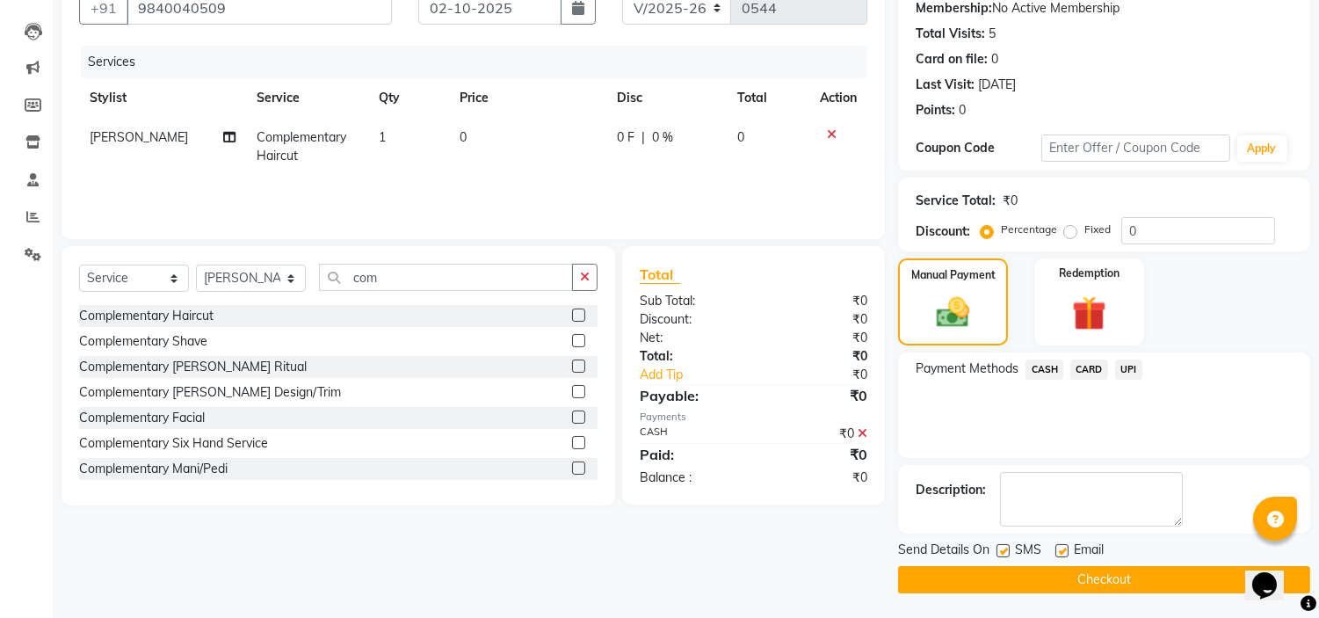
click at [1146, 571] on button "Checkout" at bounding box center [1104, 579] width 412 height 27
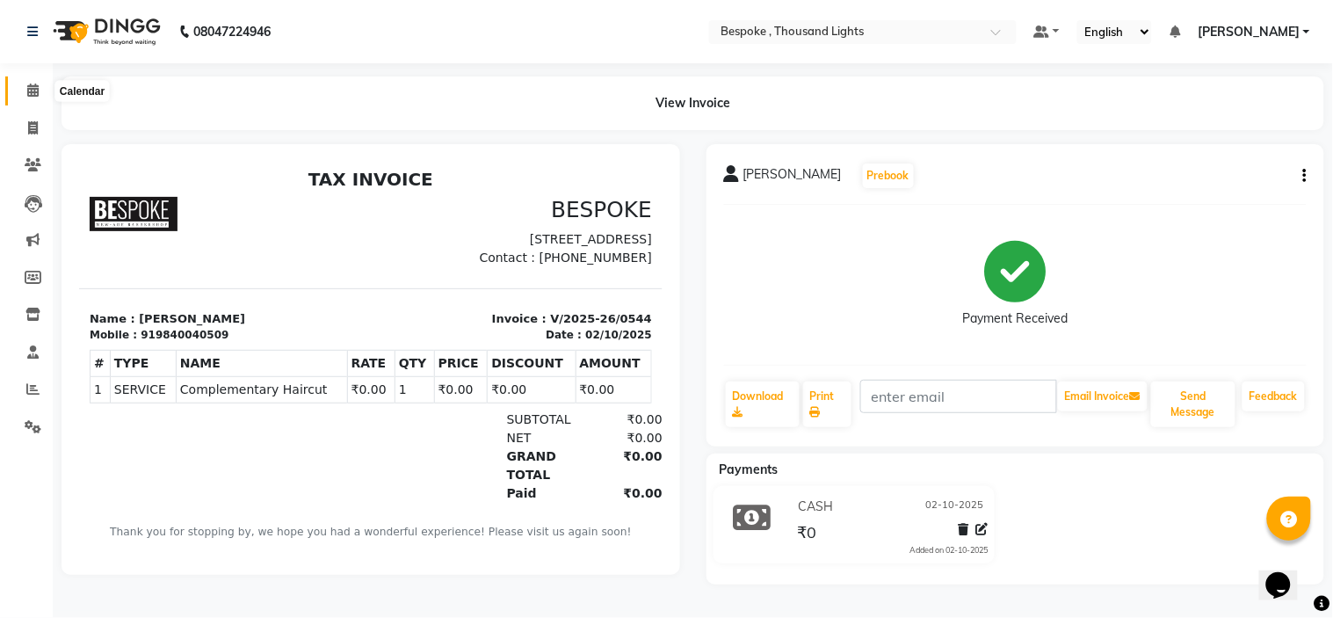
click at [35, 97] on icon at bounding box center [32, 90] width 11 height 13
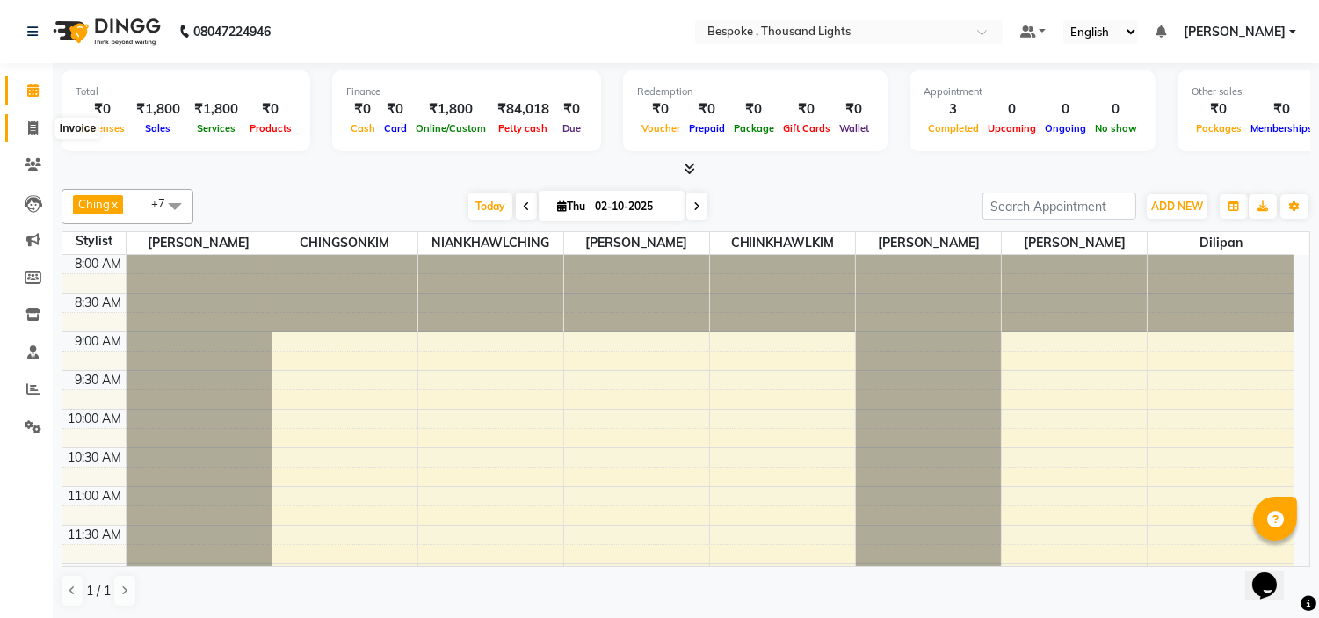
click at [27, 137] on span at bounding box center [33, 129] width 31 height 20
select select "8177"
select select "service"
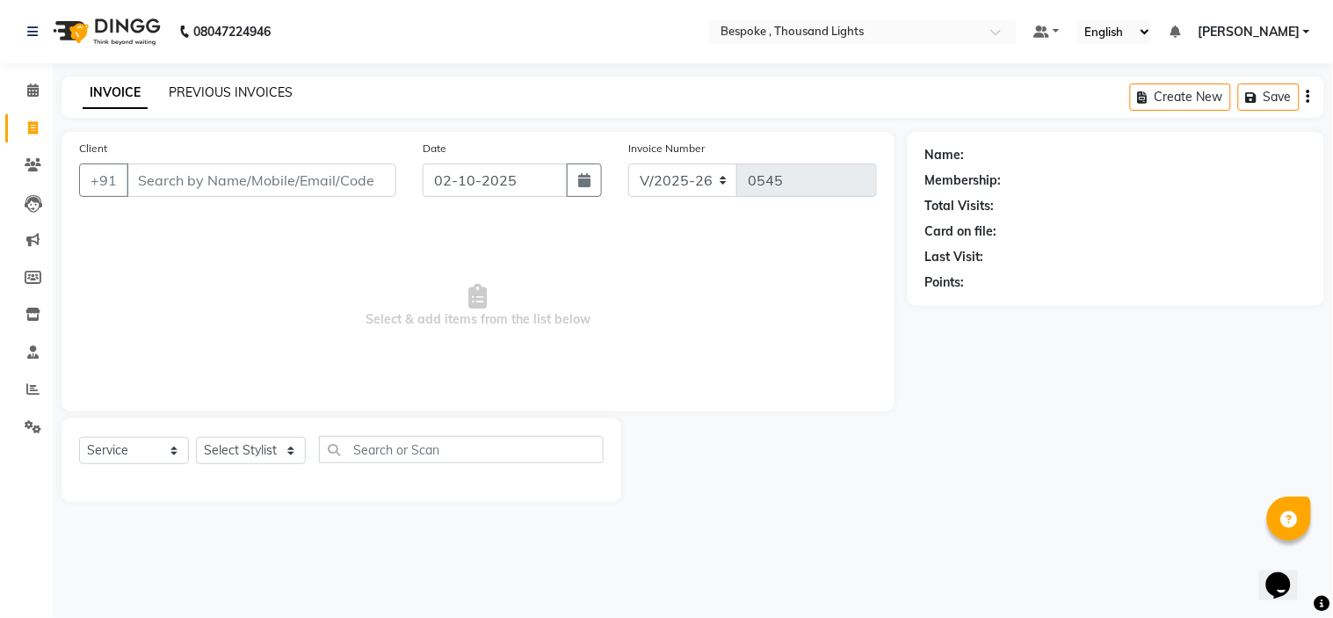
click at [247, 94] on link "PREVIOUS INVOICES" at bounding box center [231, 92] width 124 height 16
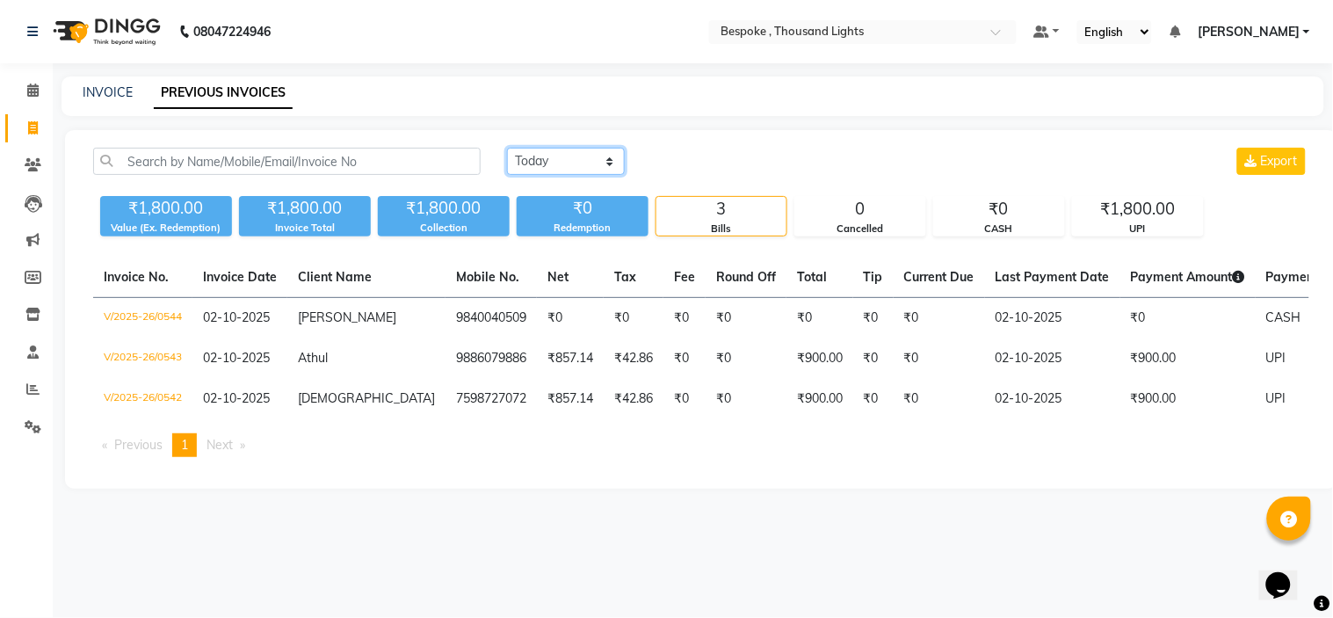
click at [552, 159] on select "[DATE] [DATE] Custom Range" at bounding box center [566, 161] width 118 height 27
select select "range"
click at [507, 148] on select "[DATE] [DATE] Custom Range" at bounding box center [566, 161] width 118 height 27
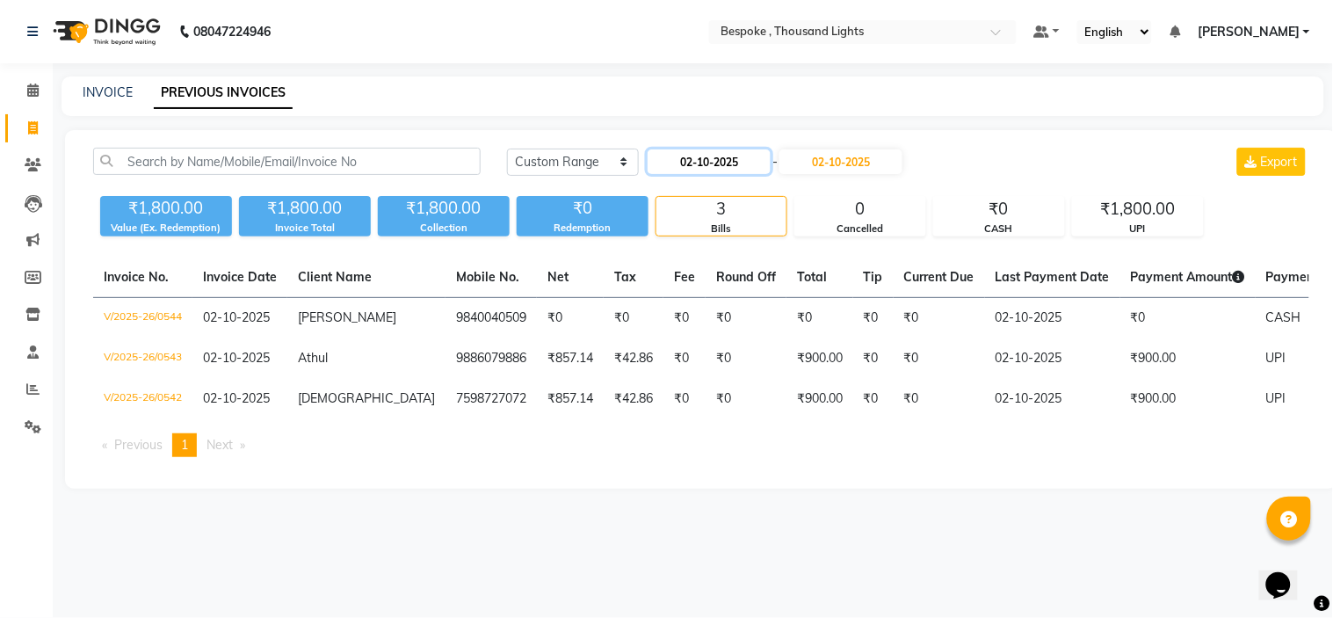
click at [705, 159] on input "02-10-2025" at bounding box center [709, 161] width 123 height 25
select select "10"
select select "2025"
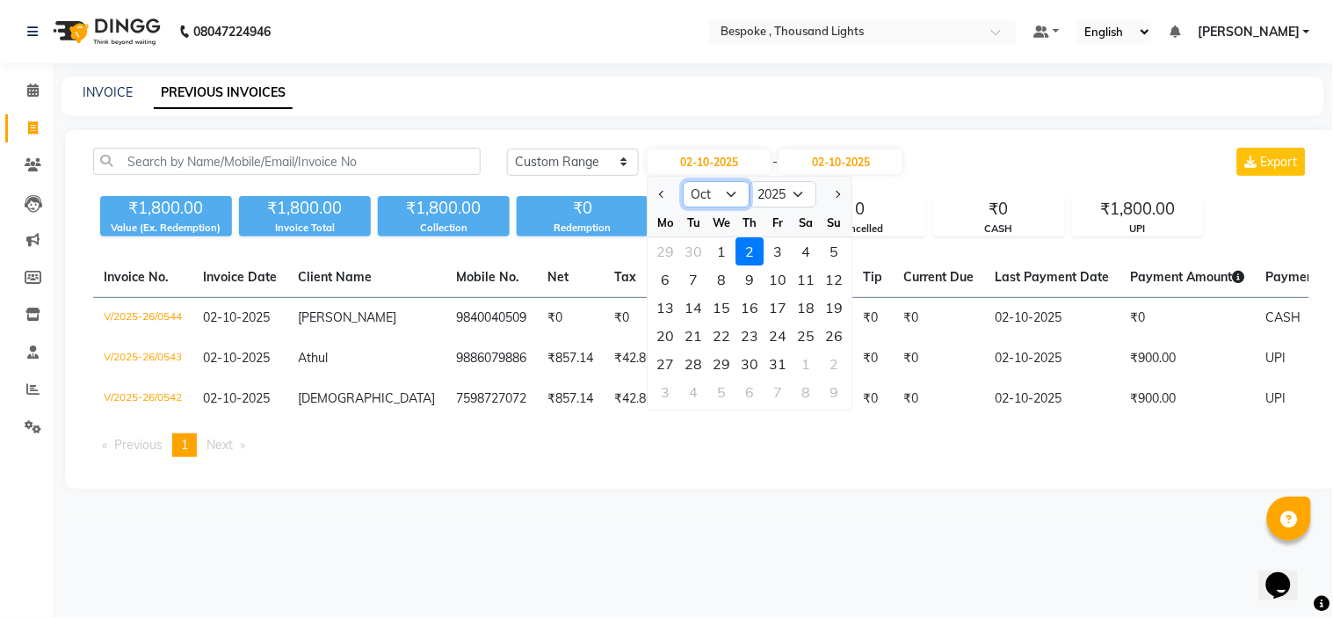
click at [723, 188] on select "Jan Feb Mar Apr May Jun [DATE] Aug Sep Oct Nov Dec" at bounding box center [717, 194] width 67 height 26
select select "9"
click at [684, 181] on select "Jan Feb Mar Apr May Jun [DATE] Aug Sep Oct Nov Dec" at bounding box center [717, 194] width 67 height 26
click at [662, 244] on div "1" at bounding box center [666, 251] width 28 height 28
type input "01-09-2025"
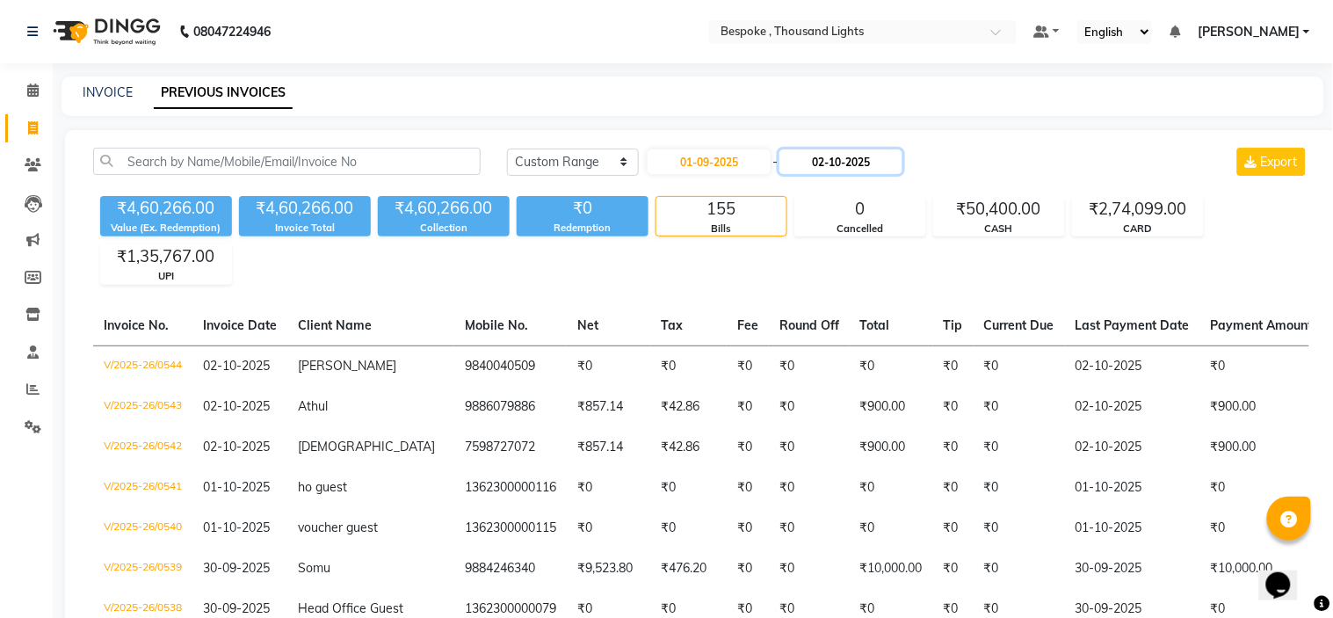
click at [818, 159] on input "02-10-2025" at bounding box center [841, 161] width 123 height 25
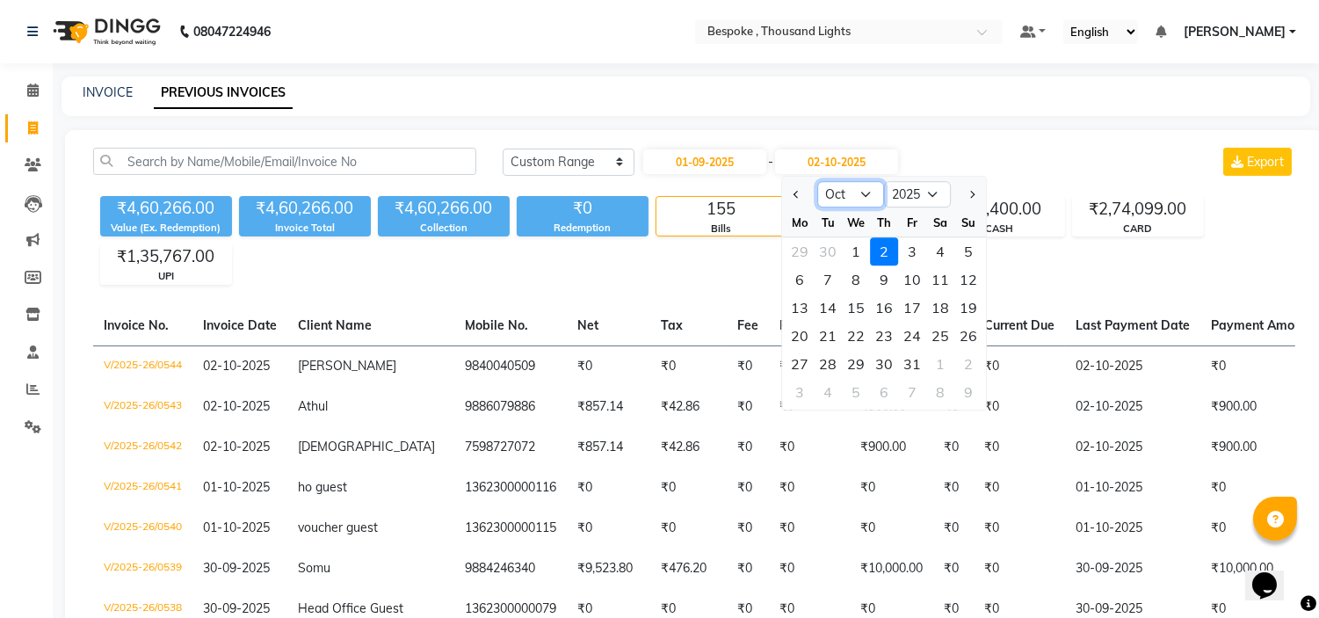
click at [841, 197] on select "Sep Oct Nov Dec" at bounding box center [850, 194] width 67 height 26
select select "9"
click at [817, 181] on select "Sep Oct Nov Dec" at bounding box center [850, 194] width 67 height 26
click at [832, 366] on div "30" at bounding box center [828, 364] width 28 height 28
type input "30-09-2025"
